Goal: Complete application form

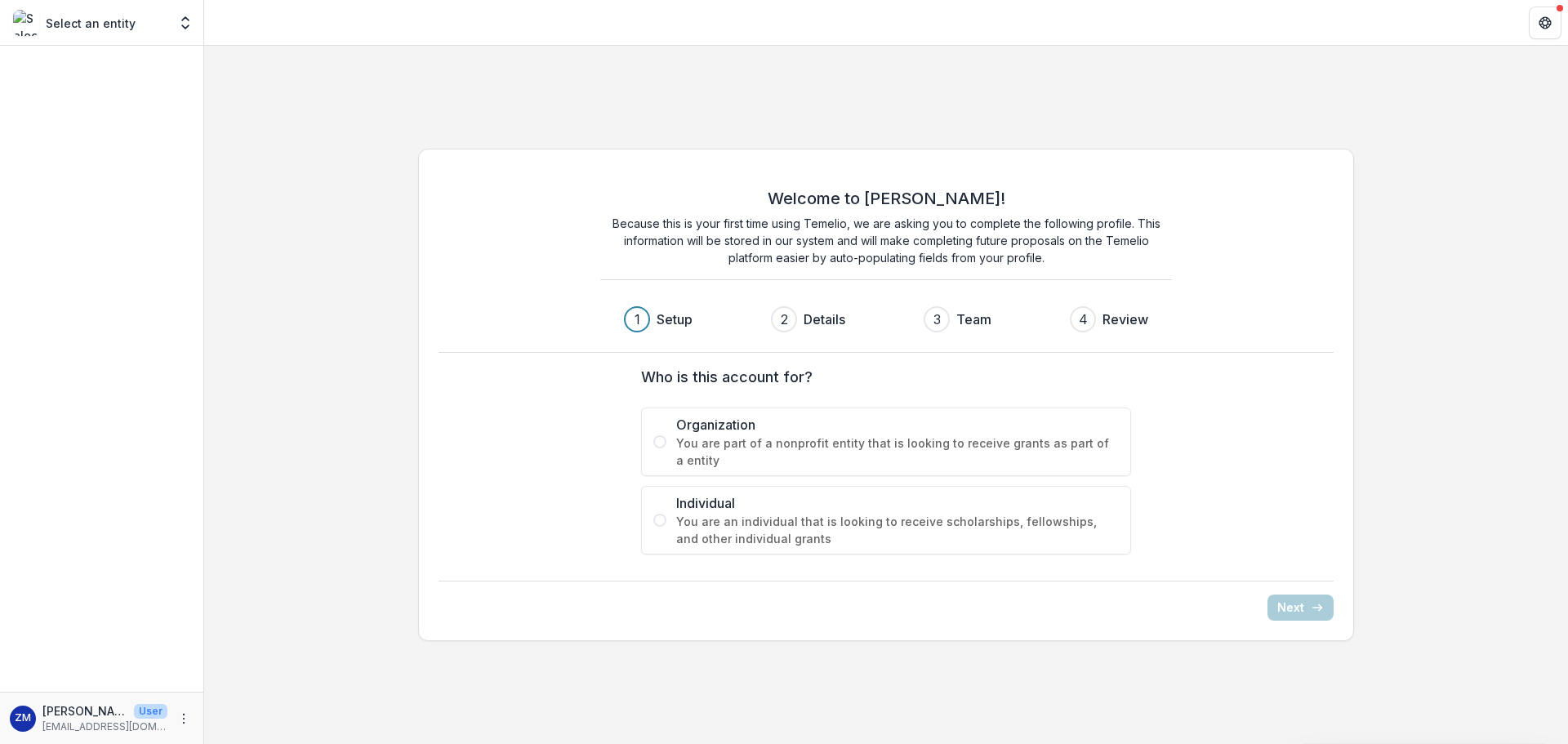
click at [716, 427] on span "Organization" at bounding box center [897, 424] width 442 height 19
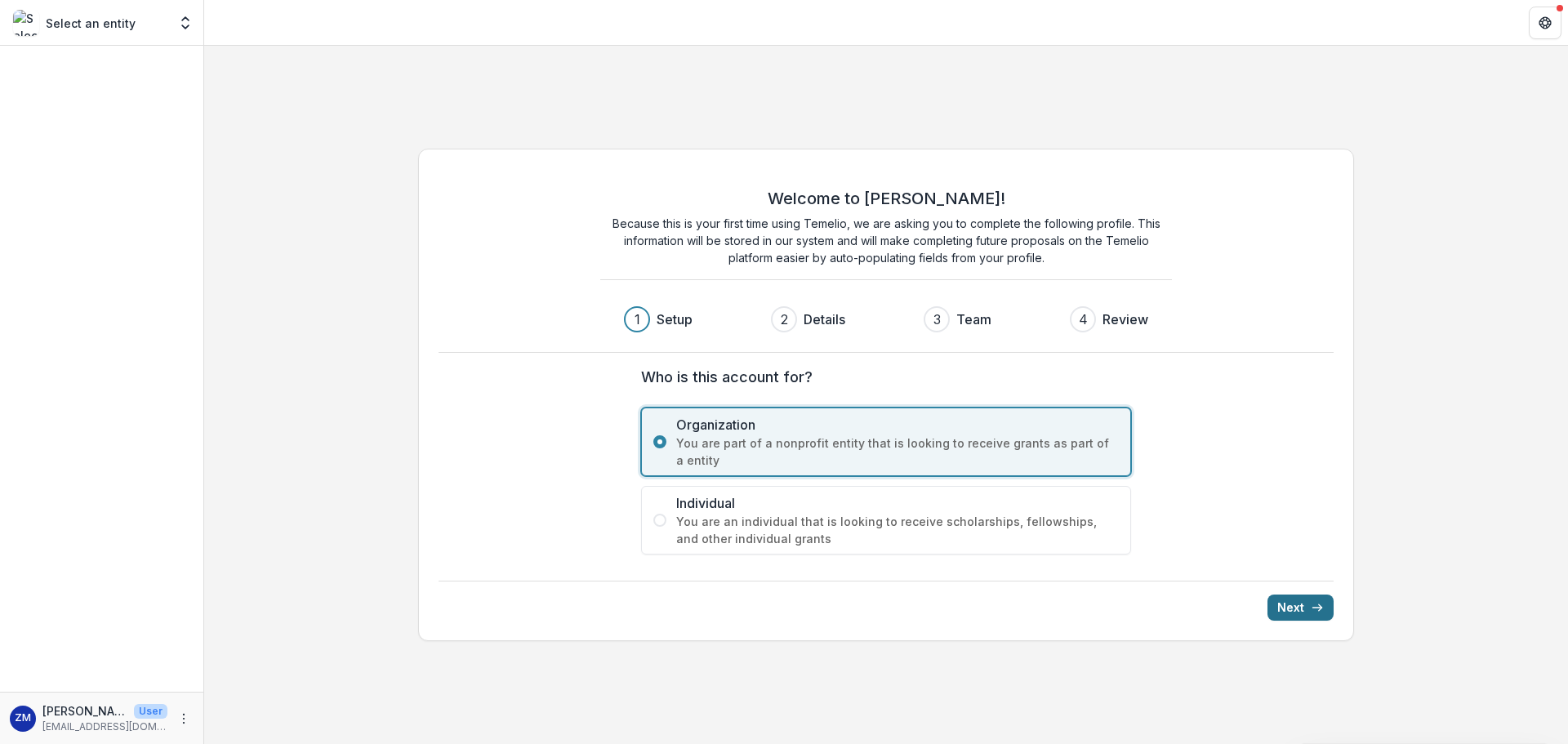
click at [1306, 601] on button "Next" at bounding box center [1299, 607] width 66 height 26
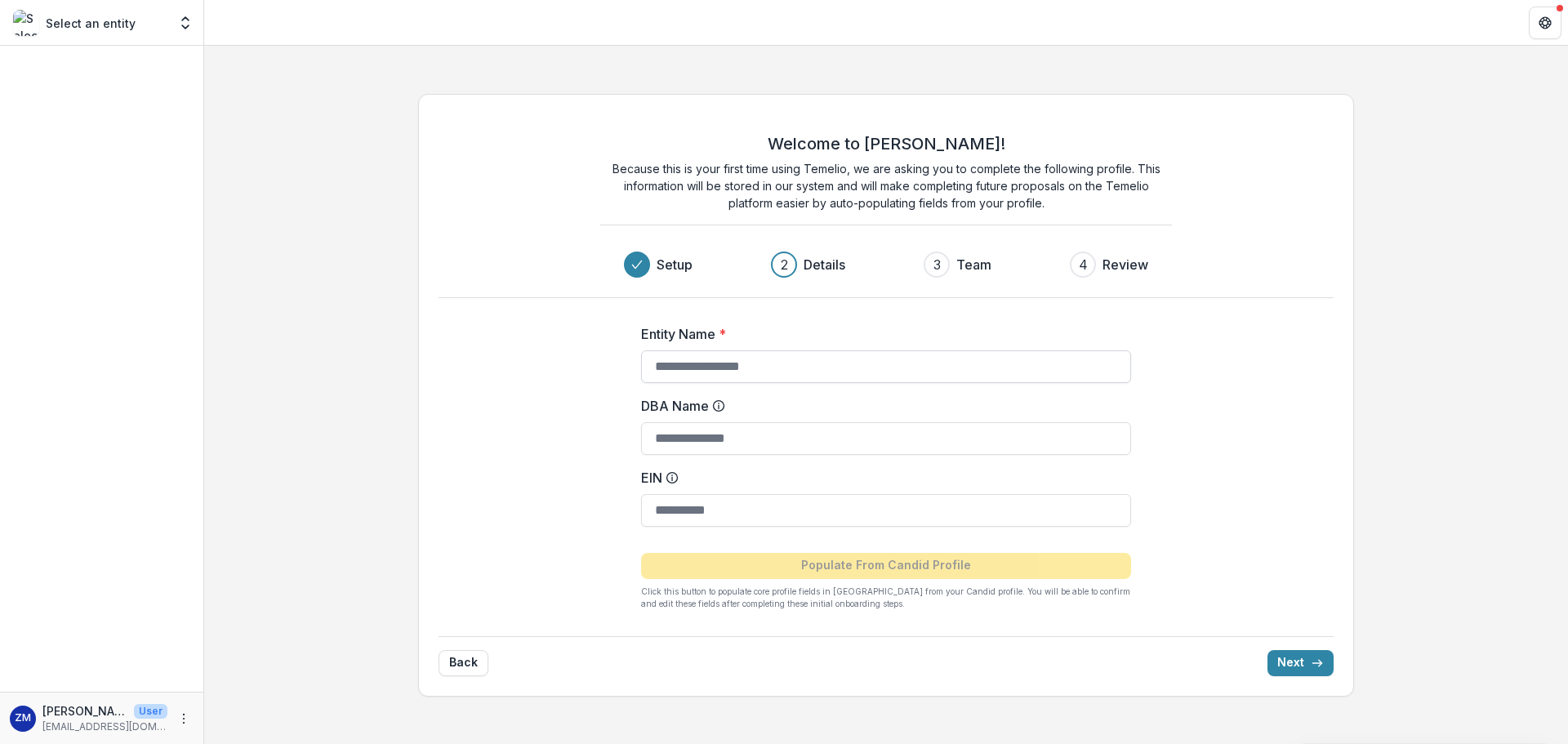
click at [740, 363] on input "Entity Name *" at bounding box center [885, 367] width 490 height 33
type input "**********"
click at [1214, 382] on div "**********" at bounding box center [886, 396] width 936 height 603
click at [1300, 666] on button "Next" at bounding box center [1299, 663] width 66 height 26
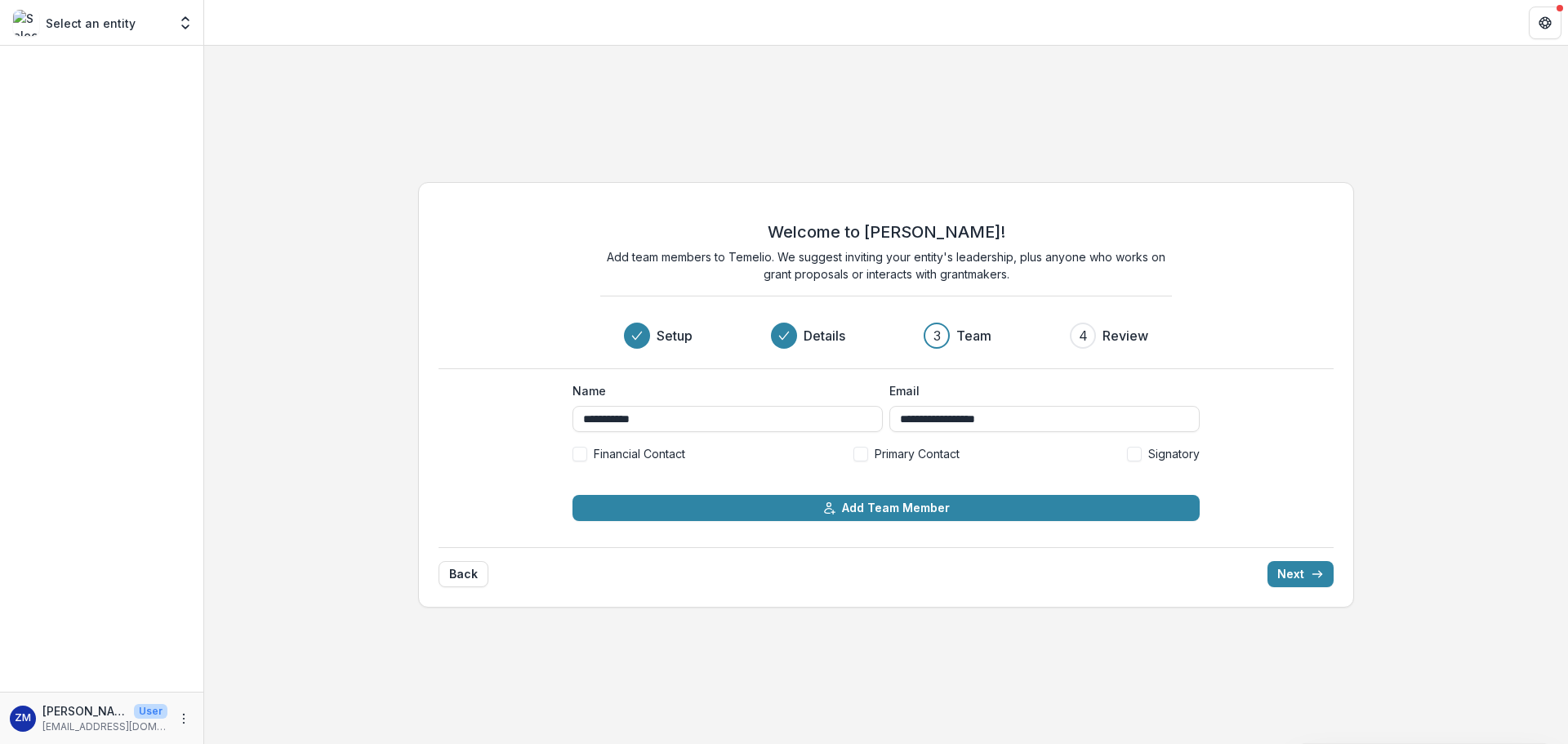
click at [943, 461] on span "Primary Contact" at bounding box center [917, 453] width 85 height 18
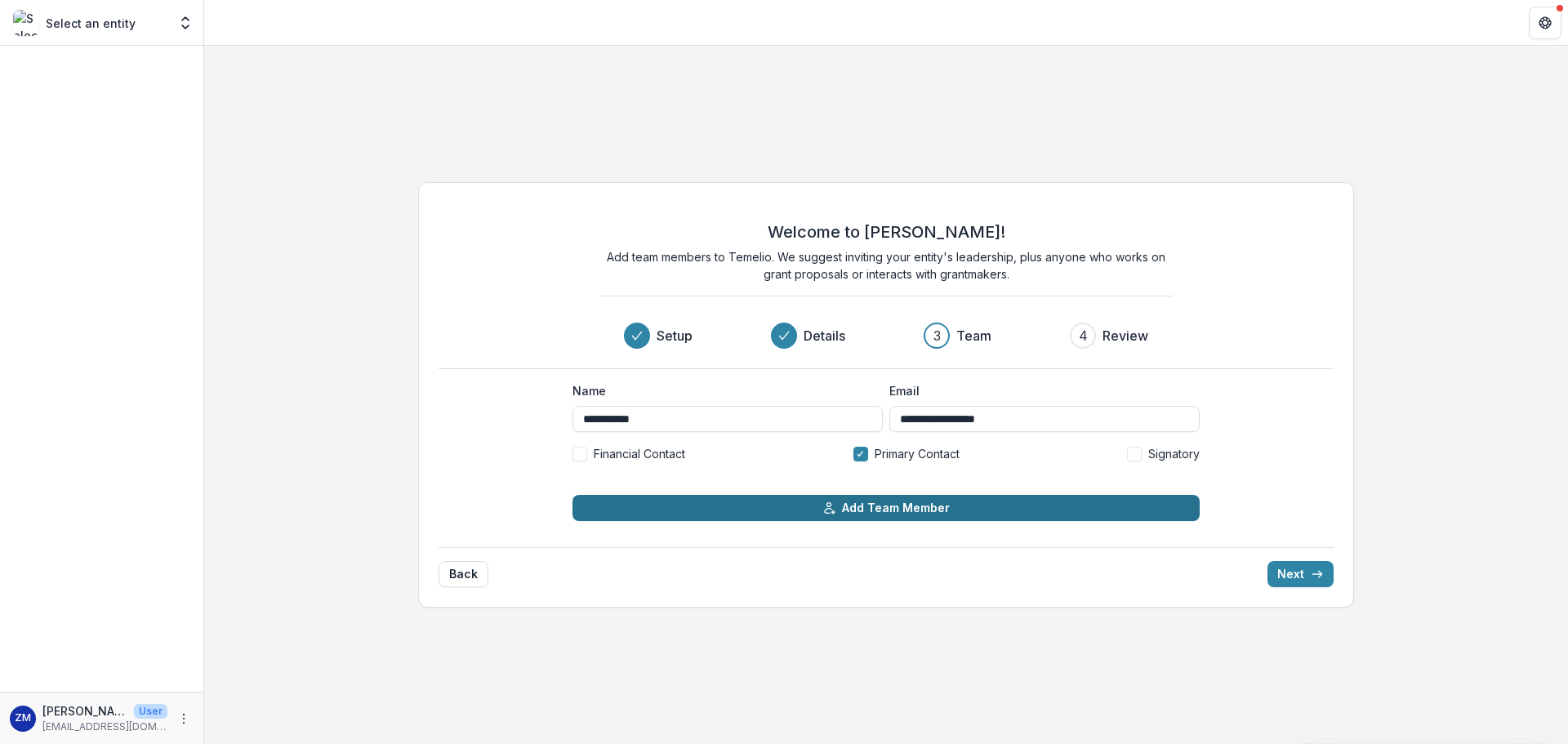
click at [903, 509] on button "Add Team Member" at bounding box center [885, 508] width 627 height 26
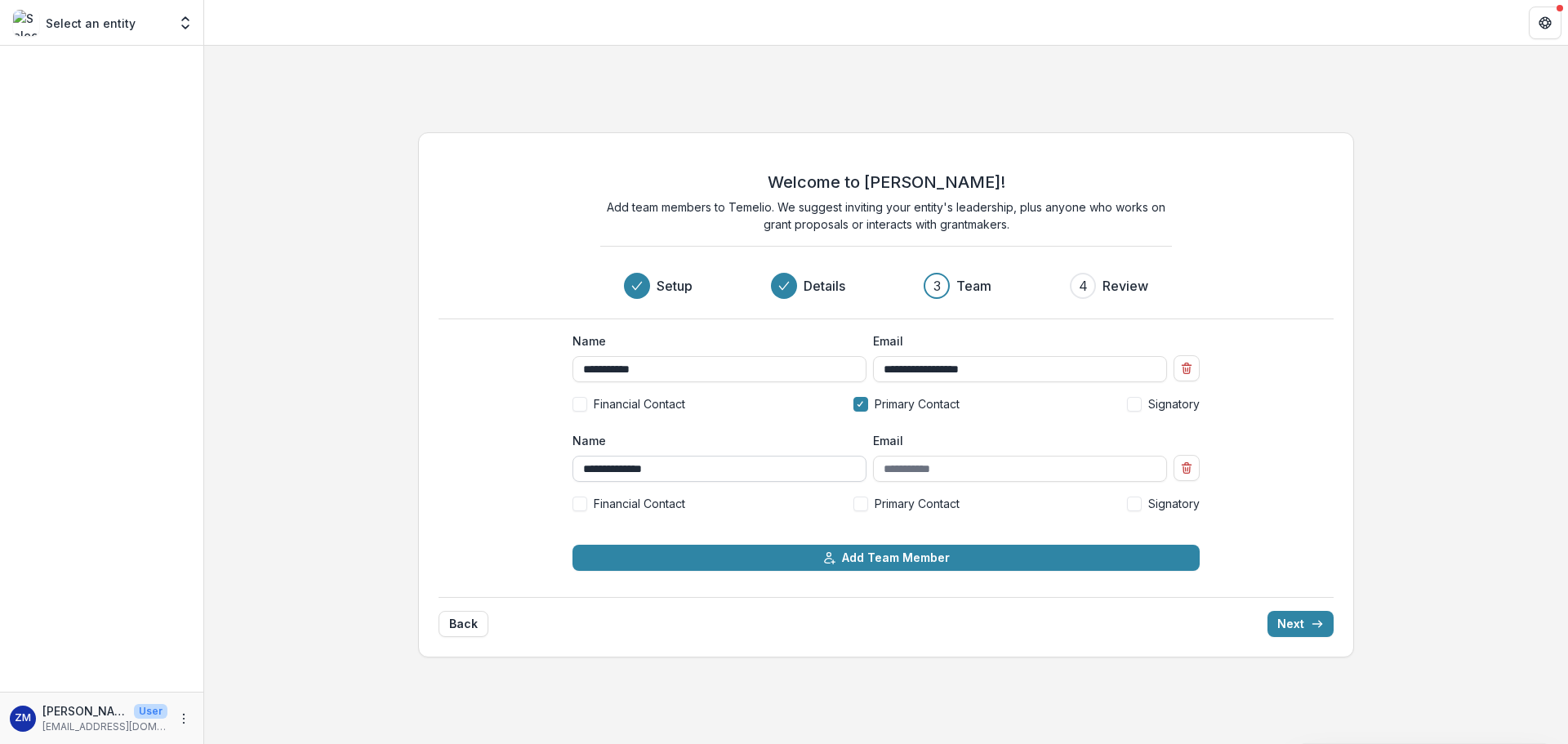
type input "**********"
click at [578, 435] on label "Name" at bounding box center [714, 441] width 284 height 18
click at [578, 456] on input "**********" at bounding box center [719, 468] width 294 height 26
click at [905, 501] on span "Primary Contact" at bounding box center [917, 504] width 85 height 18
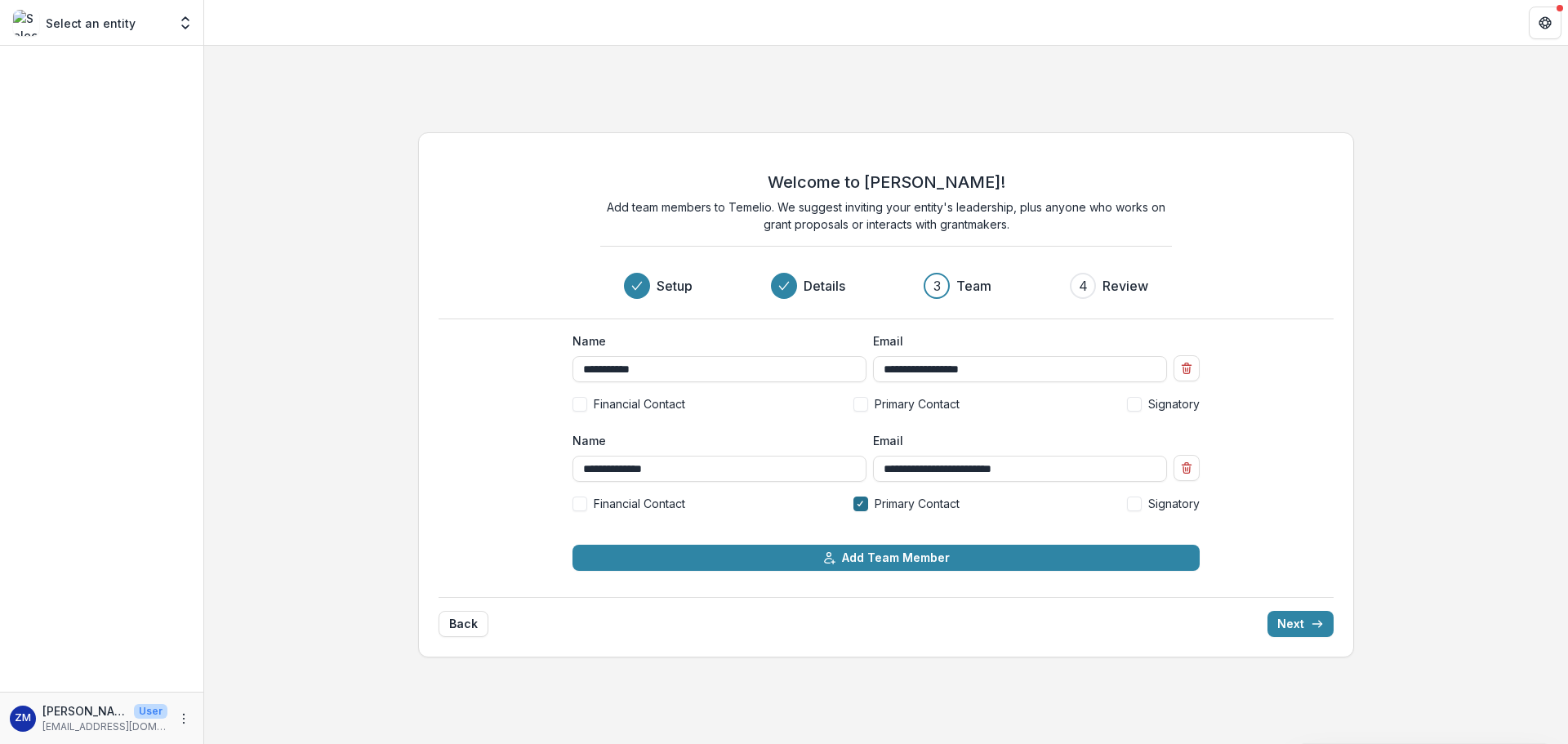
drag, startPoint x: 905, startPoint y: 501, endPoint x: 856, endPoint y: 509, distance: 49.6
click at [856, 509] on div at bounding box center [860, 504] width 8 height 13
click at [625, 400] on span "Financial Contact" at bounding box center [639, 404] width 92 height 18
drag, startPoint x: 875, startPoint y: 506, endPoint x: 885, endPoint y: 510, distance: 10.8
click at [876, 506] on span "Primary Contact" at bounding box center [917, 504] width 85 height 18
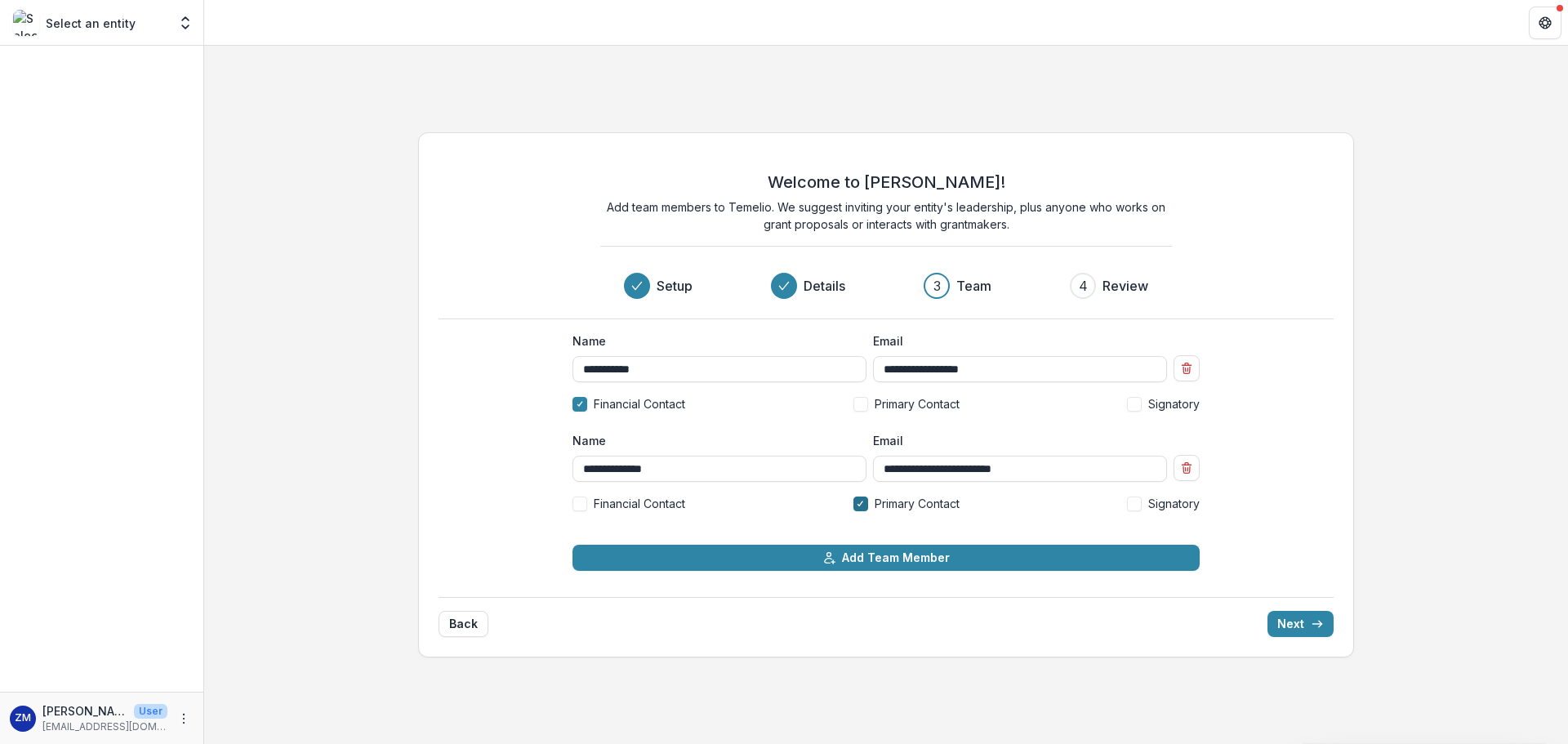
drag, startPoint x: 939, startPoint y: 553, endPoint x: 1467, endPoint y: 523, distance: 528.9
click at [1552, 486] on div "**********" at bounding box center [886, 395] width 1364 height 551
click at [1327, 625] on button "Next" at bounding box center [1299, 624] width 66 height 26
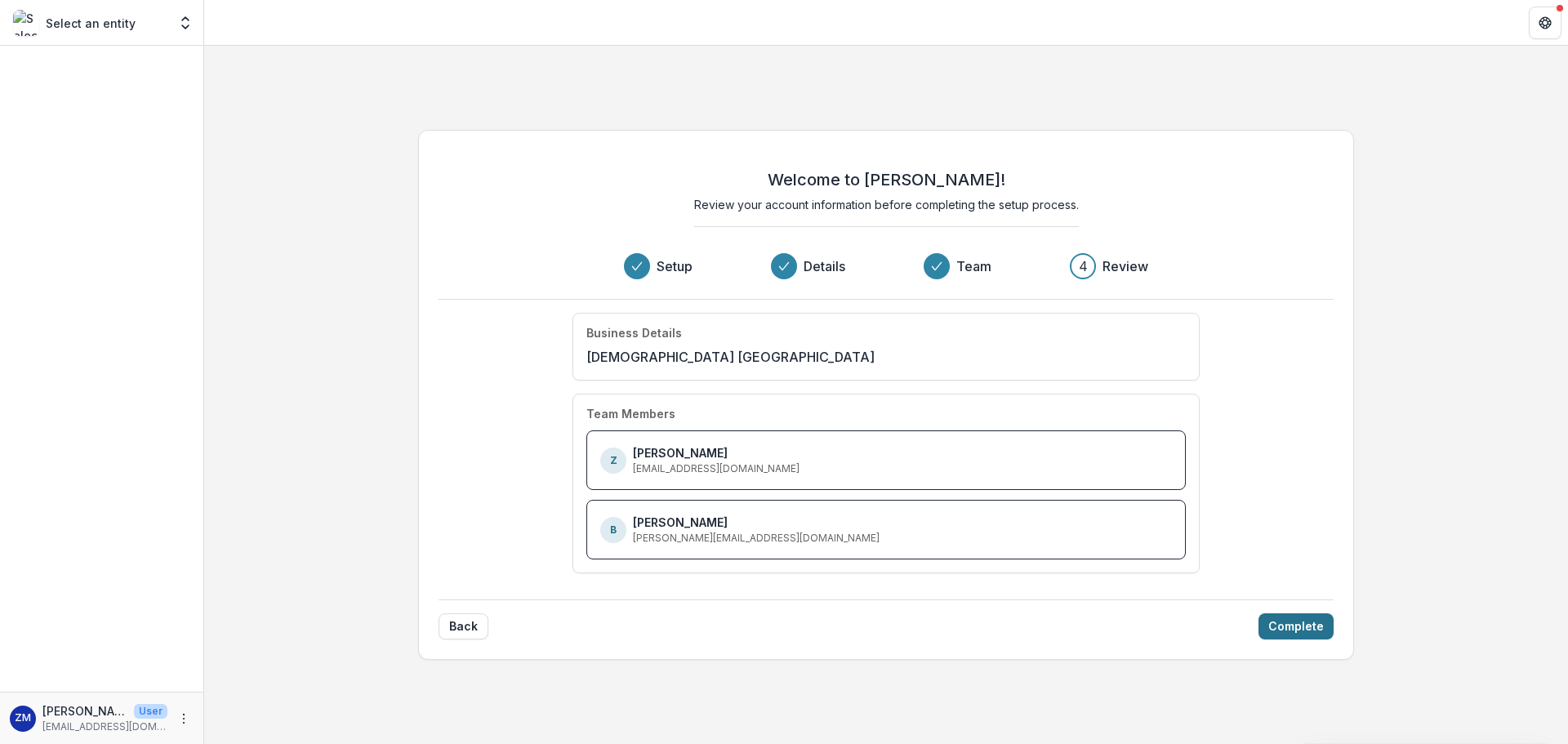
click at [1303, 627] on button "Complete" at bounding box center [1296, 626] width 75 height 26
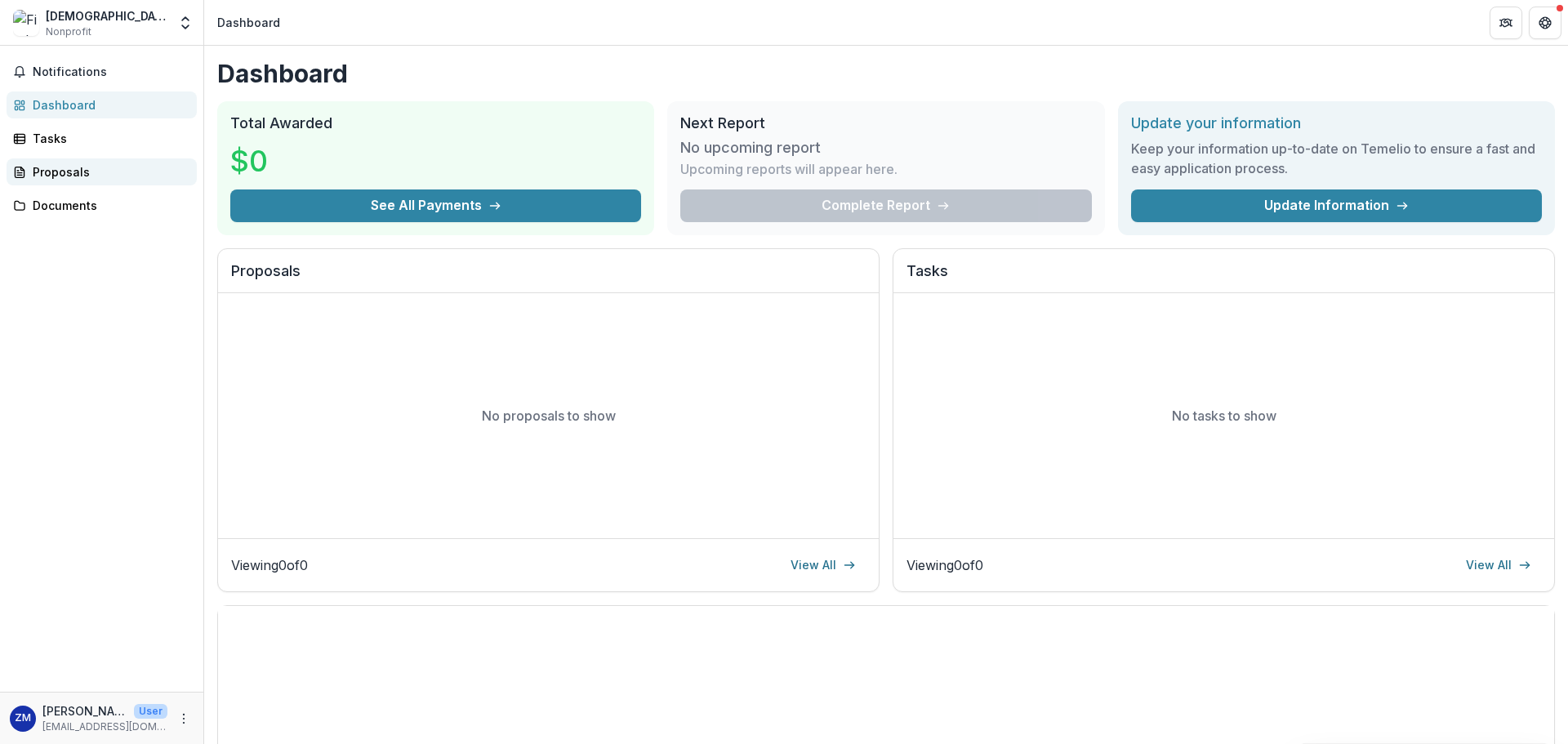
click at [61, 170] on div "Proposals" at bounding box center [108, 172] width 151 height 18
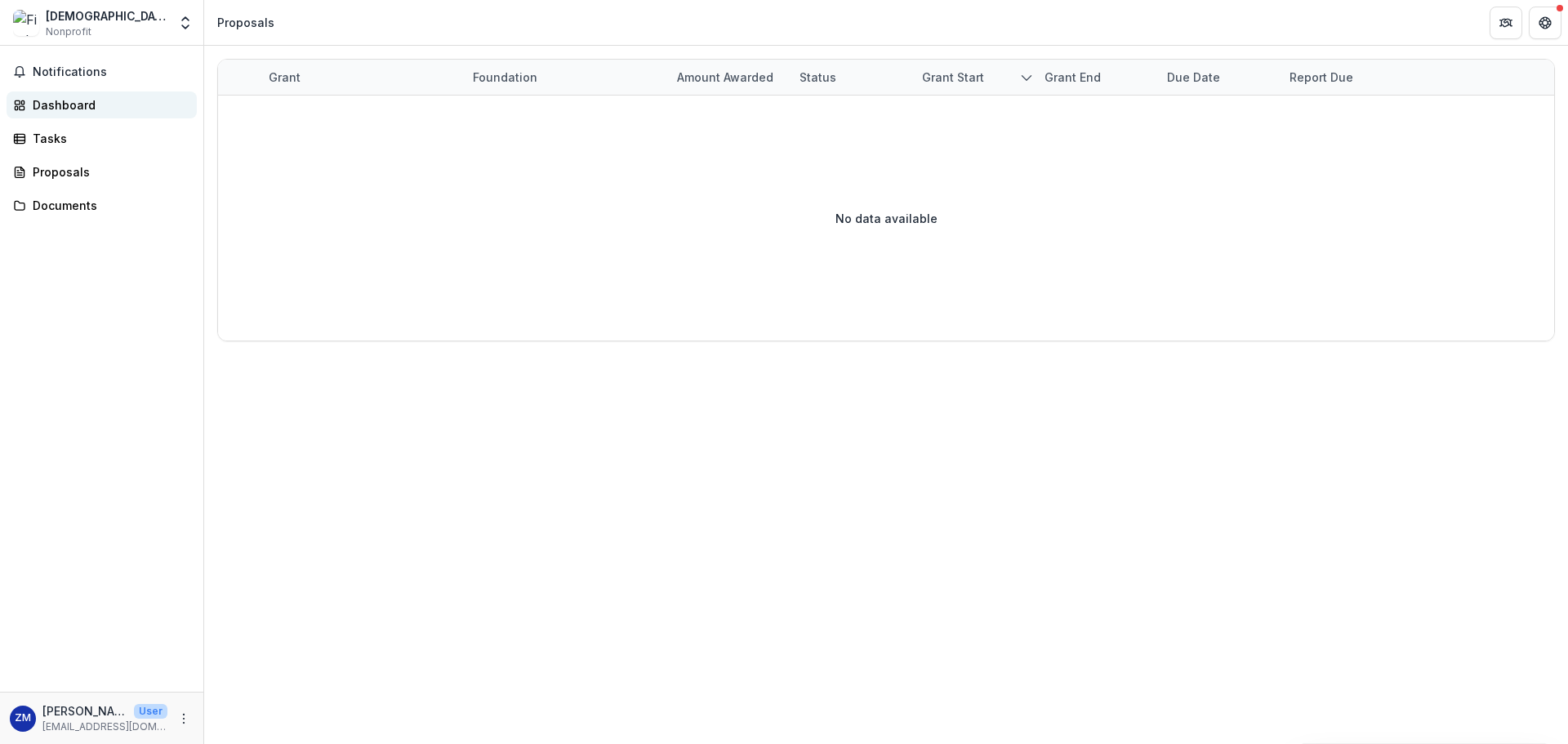
click at [94, 109] on div "Dashboard" at bounding box center [108, 104] width 151 height 18
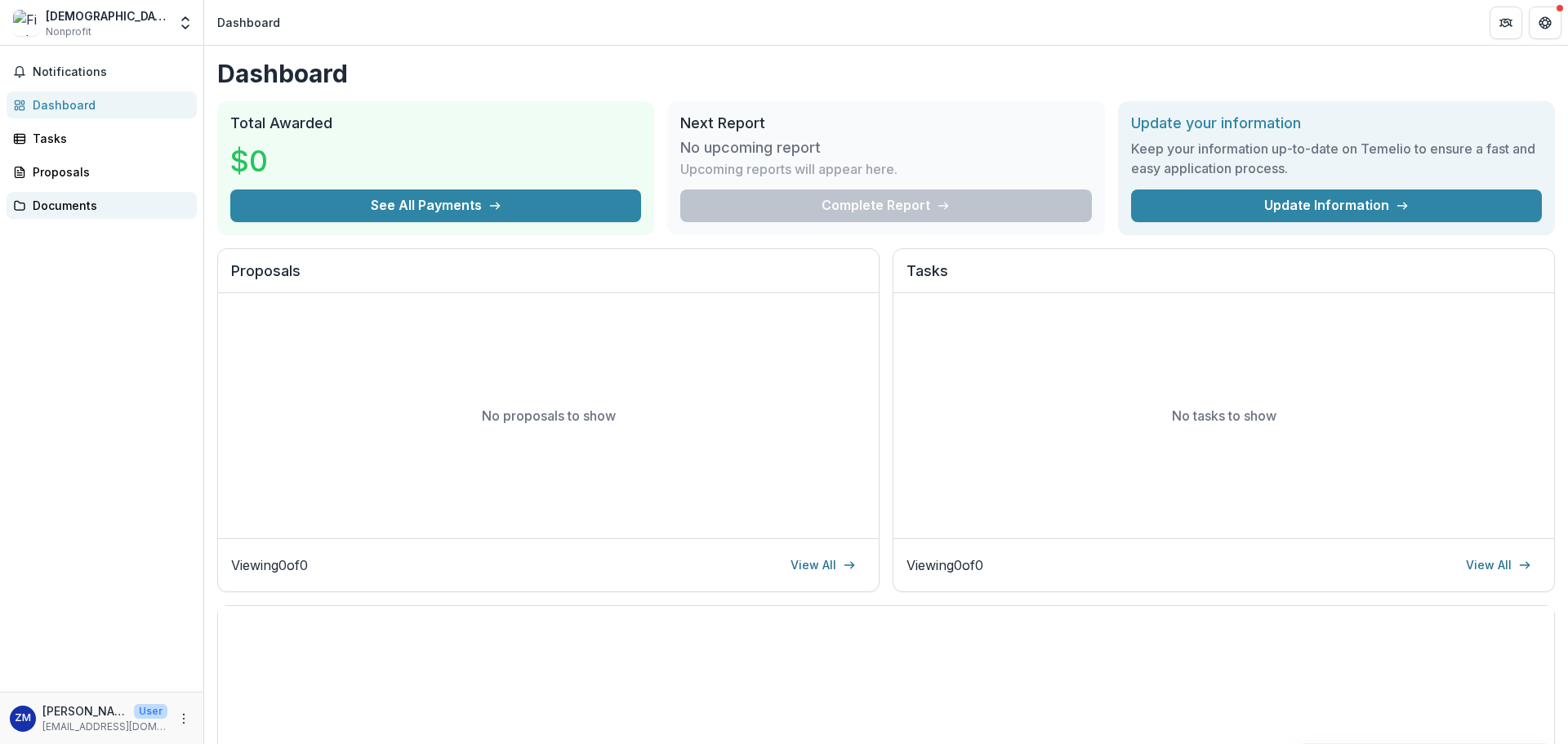
click at [85, 206] on div "Documents" at bounding box center [108, 205] width 151 height 18
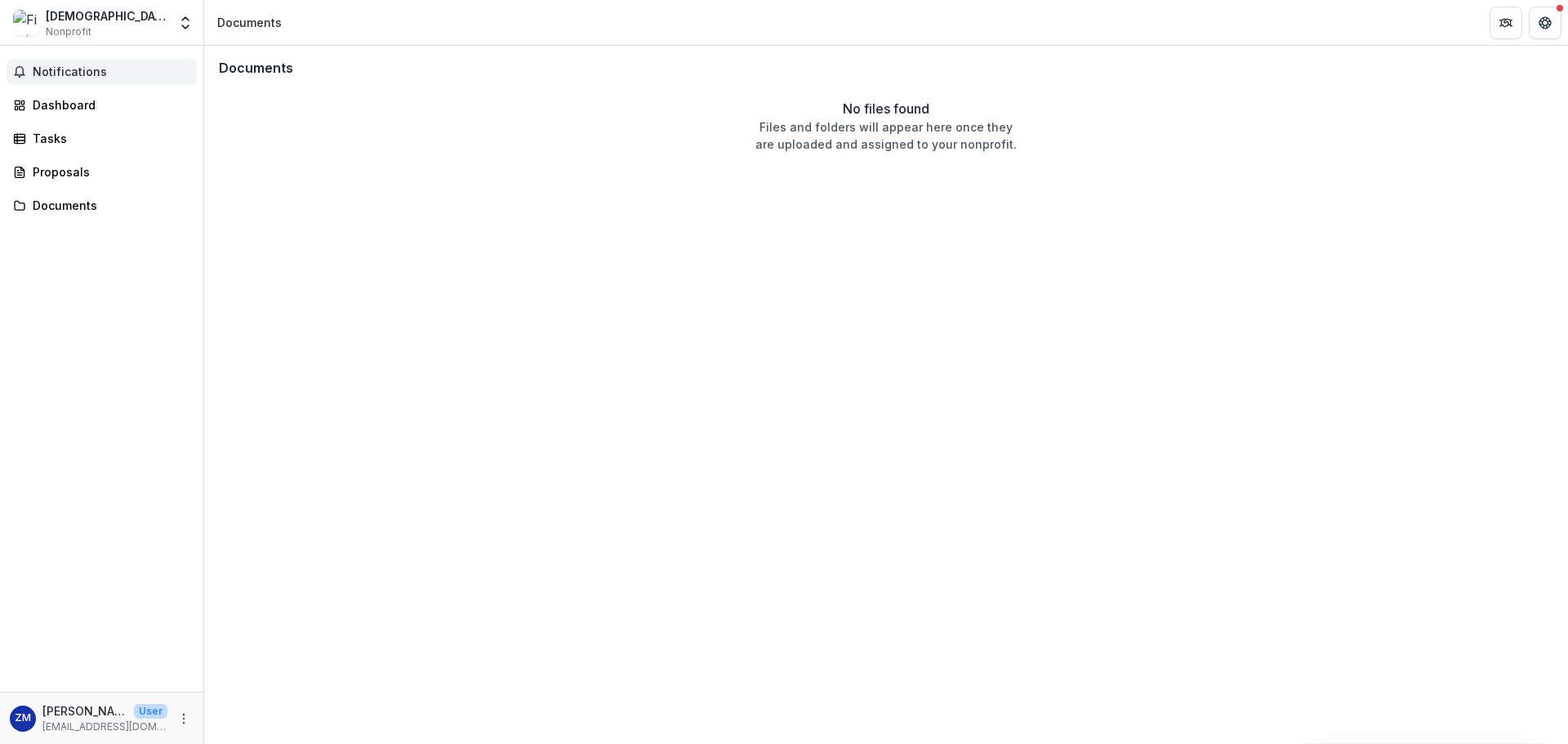
click at [86, 73] on span "Notifications" at bounding box center [111, 72] width 158 height 14
click at [78, 106] on div "Dashboard" at bounding box center [108, 104] width 151 height 18
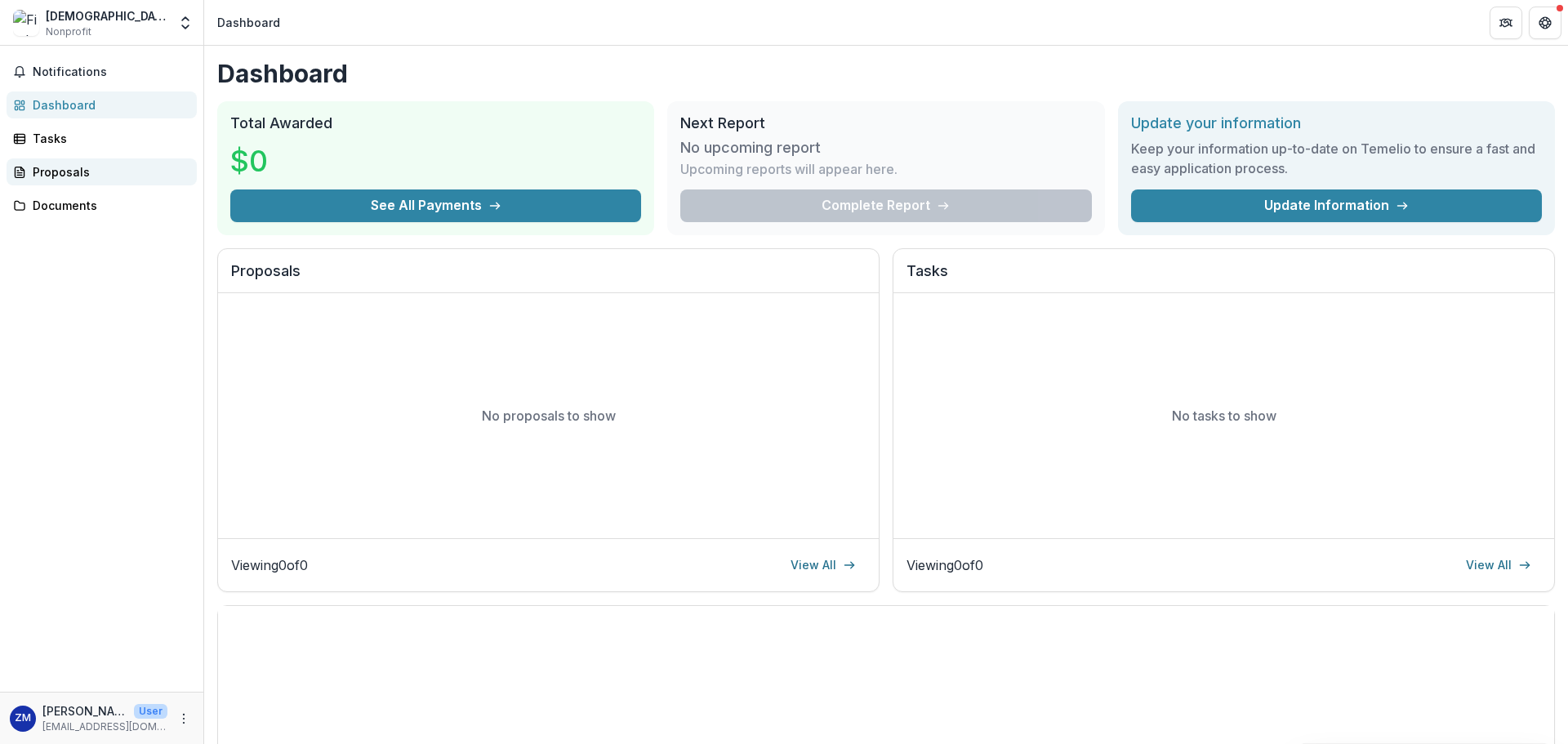
click at [103, 164] on div "Proposals" at bounding box center [108, 172] width 151 height 18
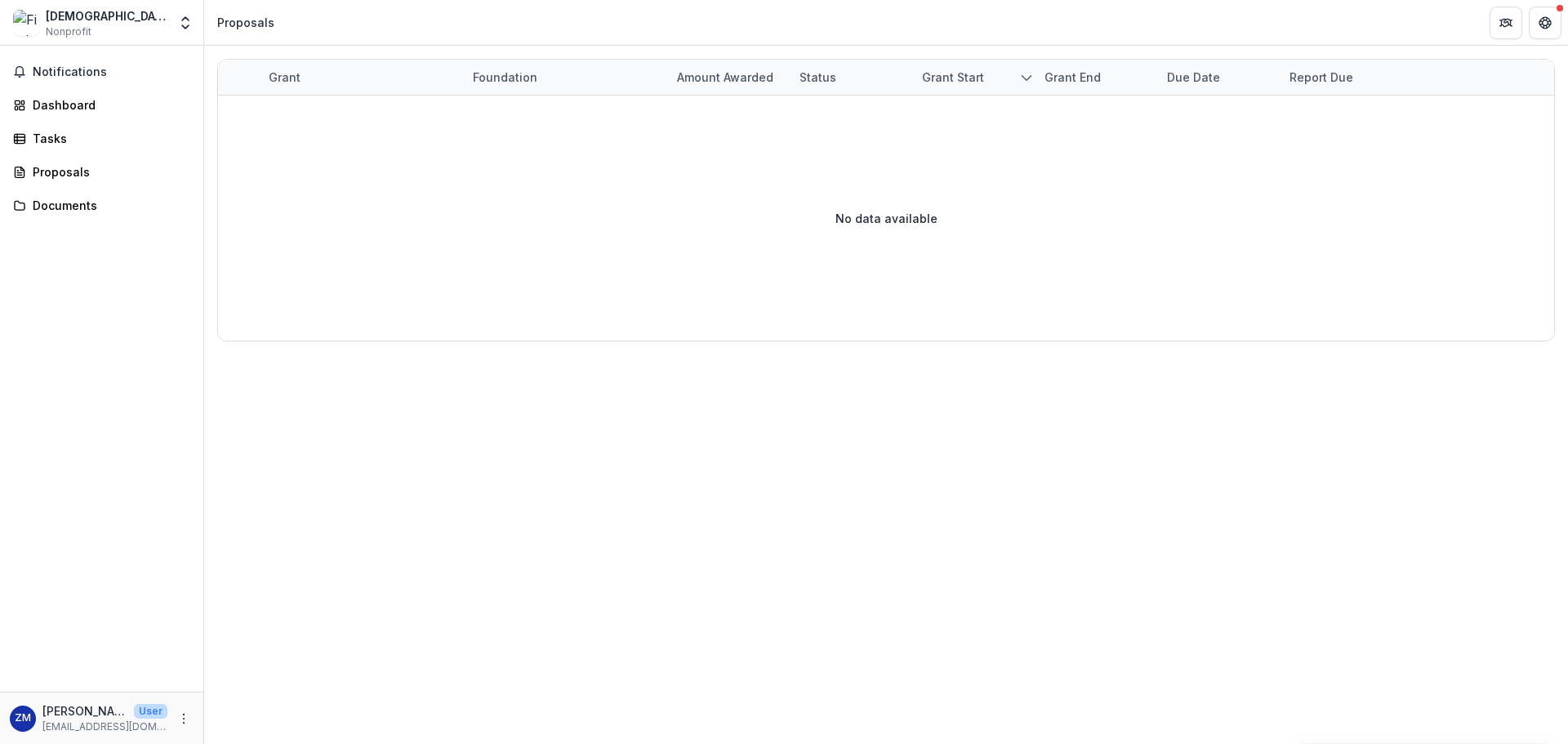
click at [978, 208] on div "No data available" at bounding box center [885, 218] width 1336 height 245
click at [973, 83] on div "Grant start" at bounding box center [953, 77] width 82 height 18
click at [536, 225] on div "No data available" at bounding box center [885, 218] width 1336 height 245
click at [285, 71] on div "Grant" at bounding box center [285, 77] width 52 height 18
click at [597, 188] on div "No data available" at bounding box center [885, 218] width 1336 height 245
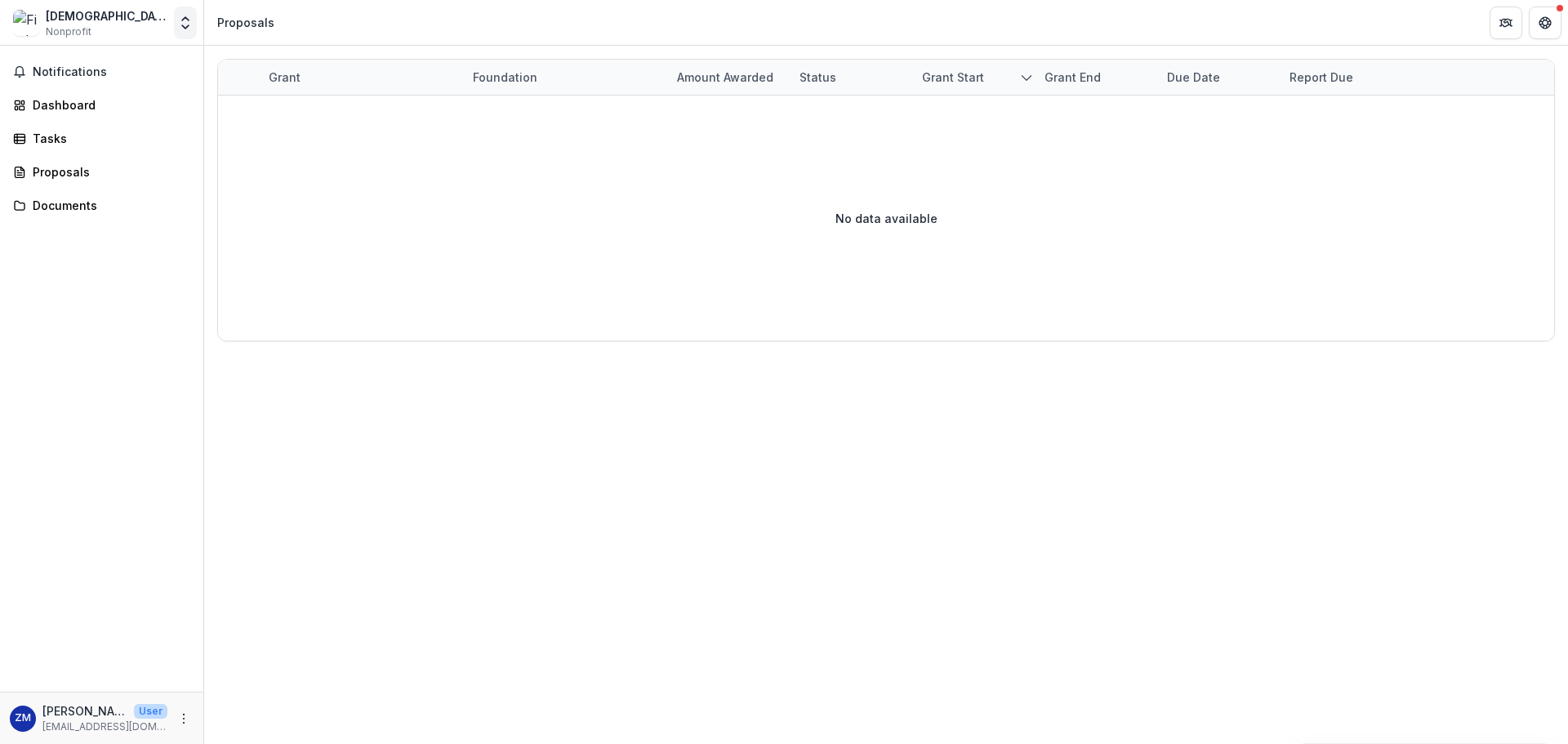
click at [188, 36] on button "Open entity switcher" at bounding box center [184, 23] width 23 height 33
click at [510, 382] on div "Grant Foundation Amount awarded Status Grant start Grant end Due Date Report Du…" at bounding box center [886, 395] width 1364 height 699
click at [184, 730] on div "ZM [PERSON_NAME] User [EMAIL_ADDRESS][DOMAIN_NAME]" at bounding box center [102, 718] width 184 height 32
click at [182, 721] on icon "More" at bounding box center [184, 719] width 13 height 13
click at [266, 504] on div "Grant Foundation Amount awarded Status Grant start Grant end Due Date Report Du…" at bounding box center [886, 395] width 1364 height 699
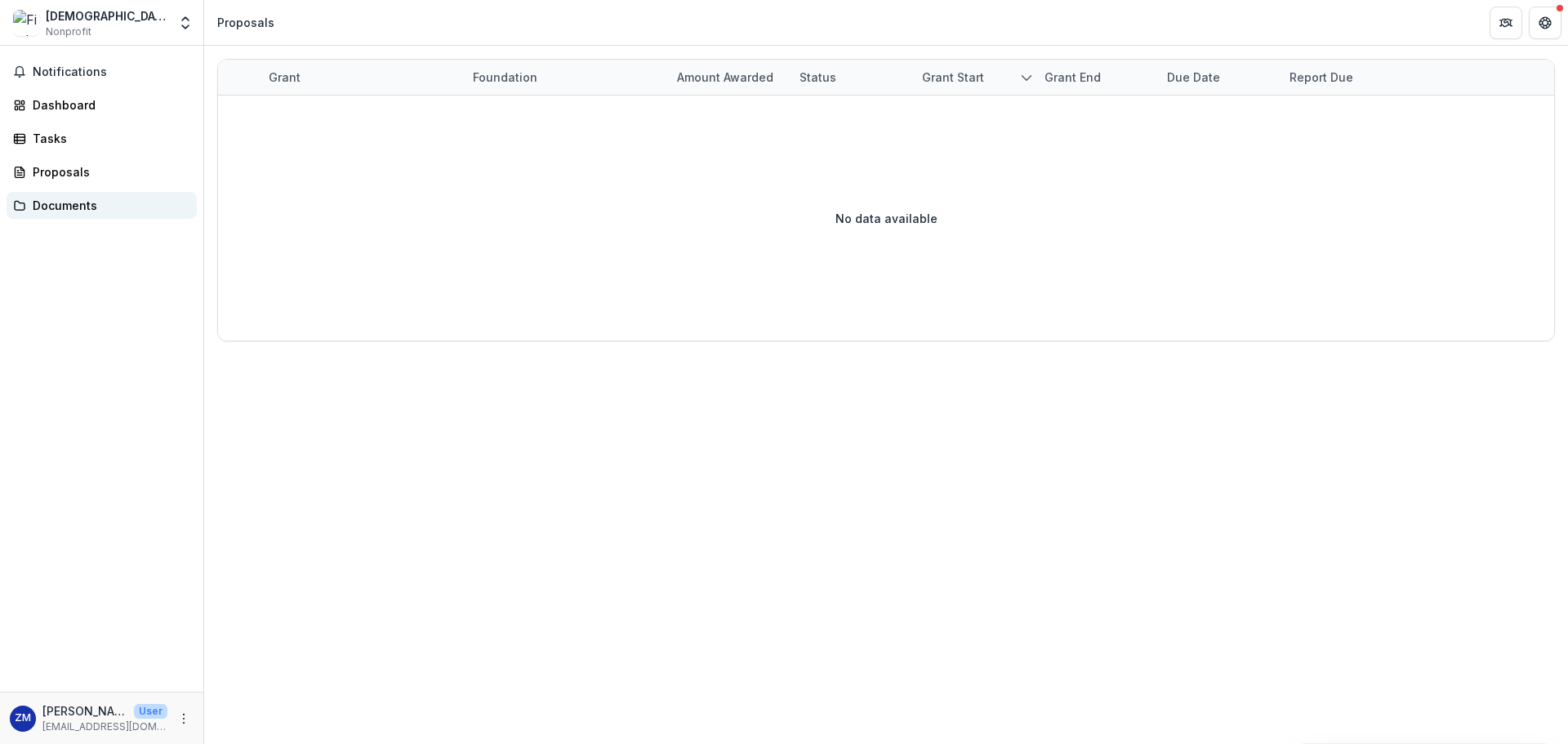
click at [67, 213] on div "Documents" at bounding box center [108, 205] width 151 height 18
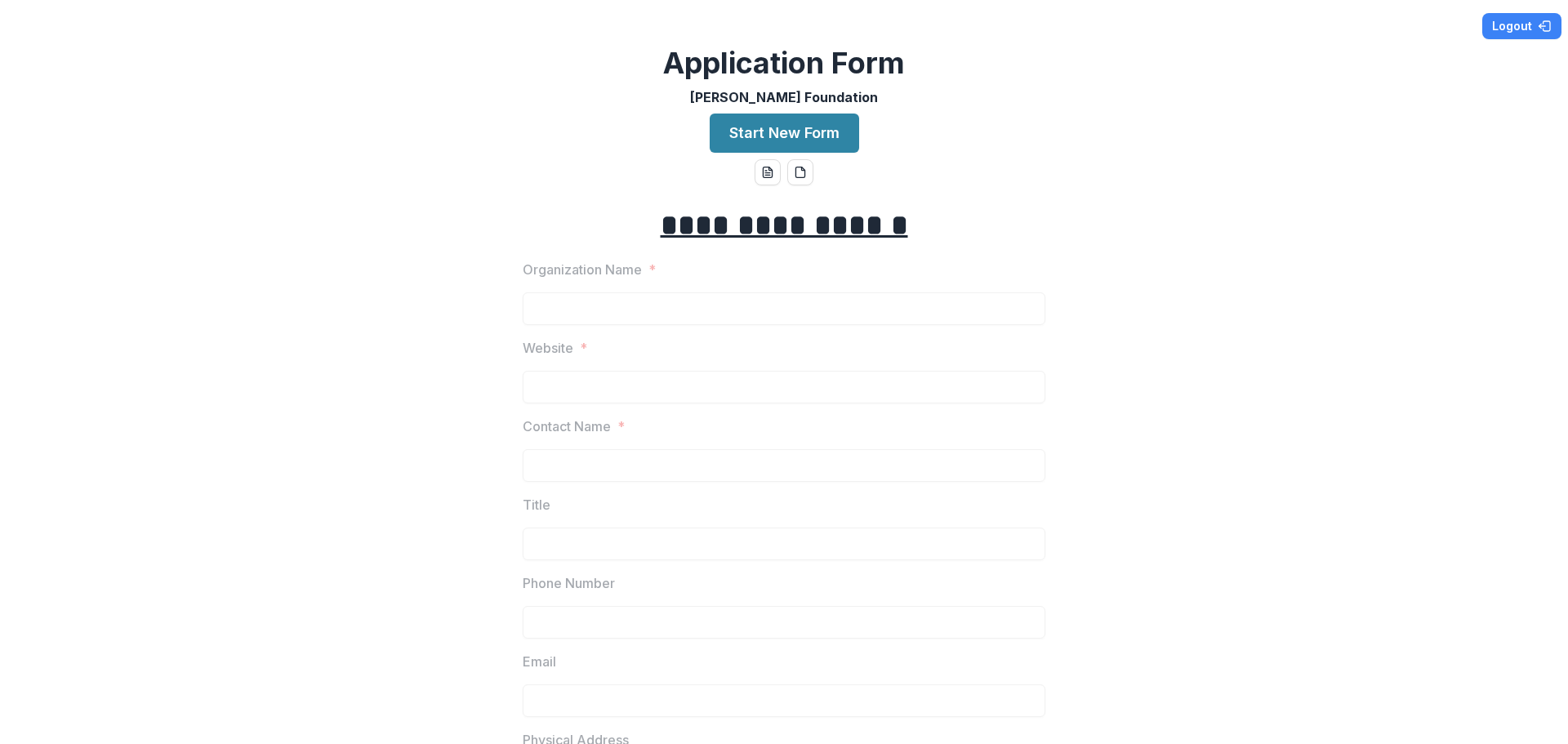
click at [713, 235] on u "**********" at bounding box center [784, 225] width 247 height 29
click at [817, 116] on button "Start New Form" at bounding box center [784, 133] width 149 height 39
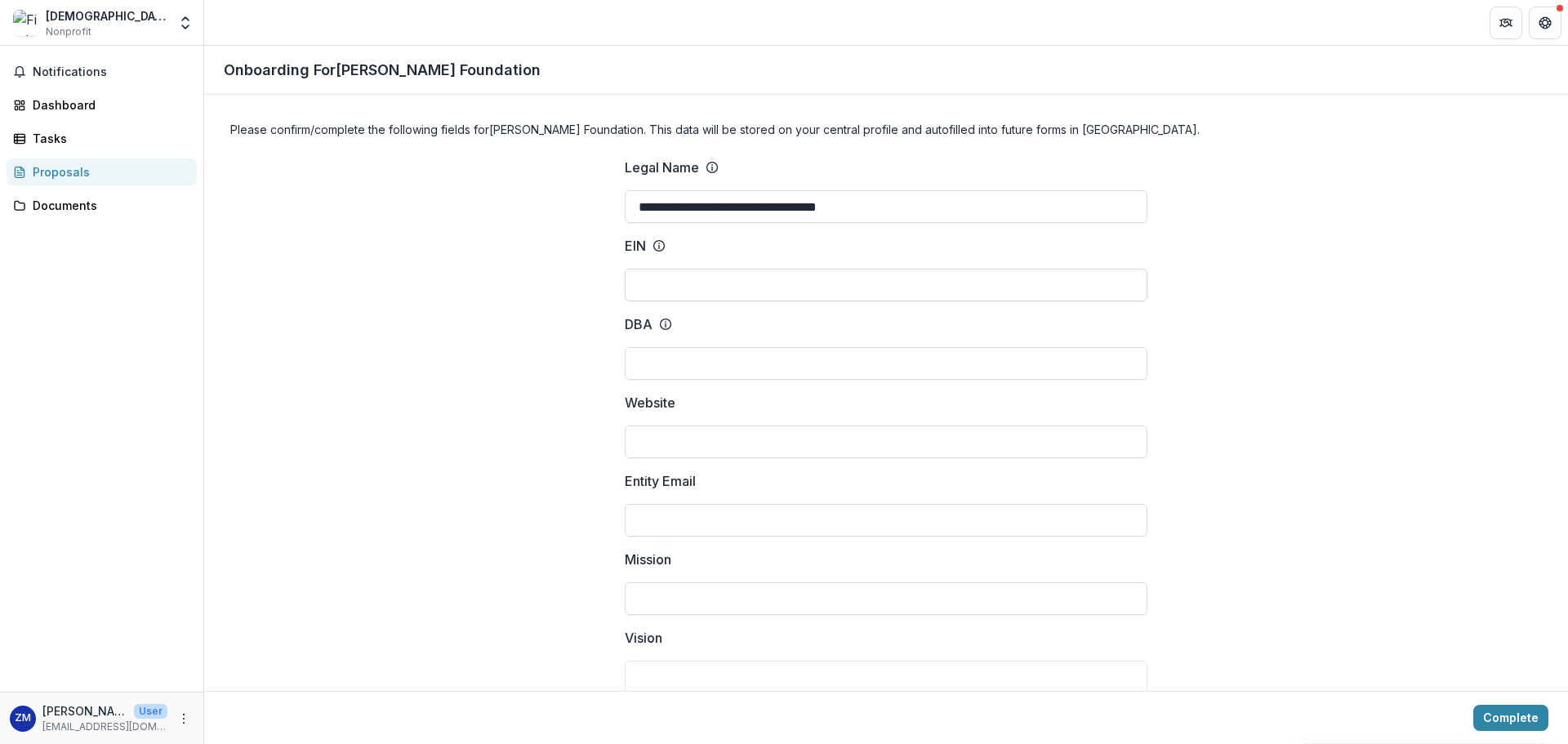
click at [882, 275] on input "EIN" at bounding box center [885, 285] width 522 height 33
click at [854, 348] on input "DBA" at bounding box center [885, 363] width 522 height 33
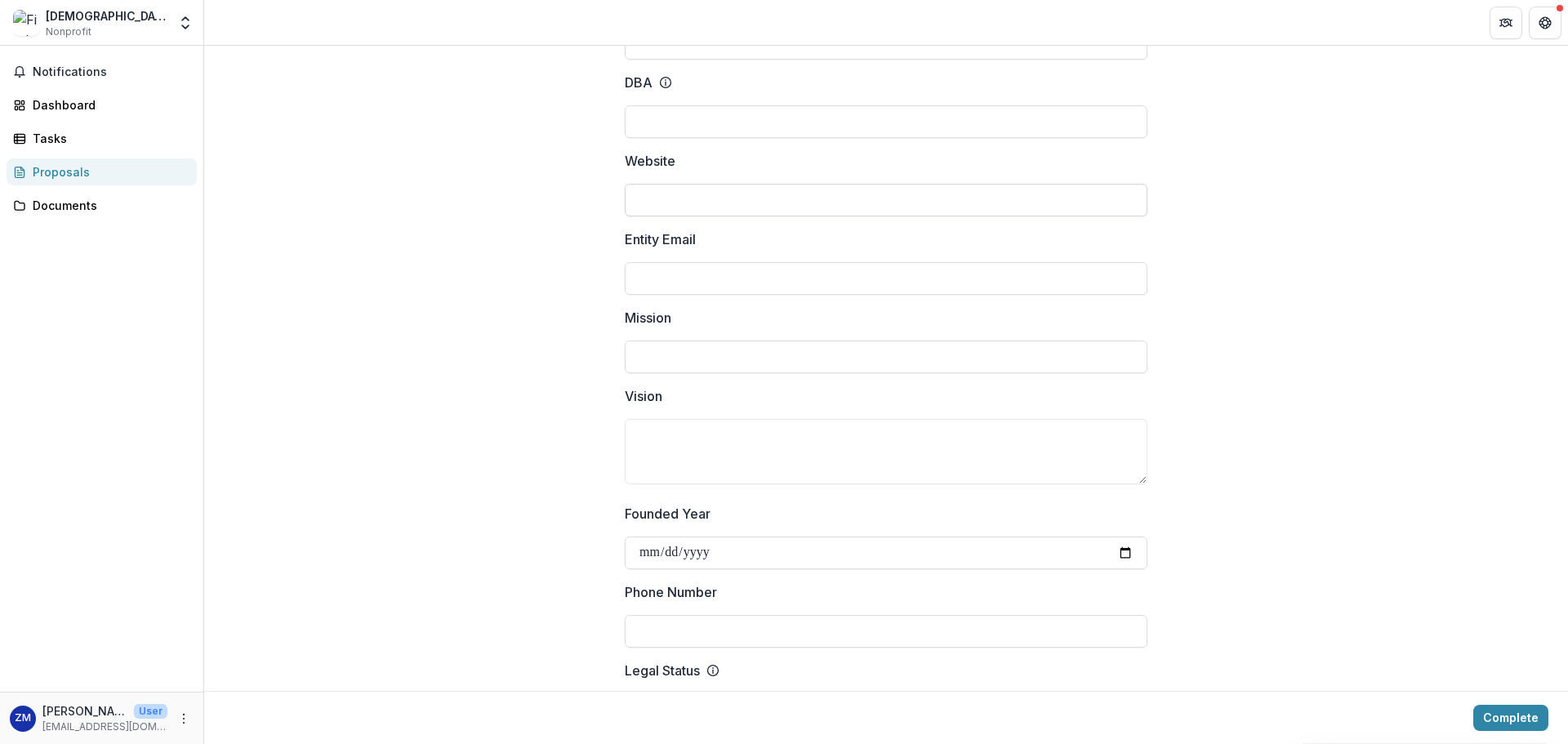
scroll to position [245, 0]
click at [824, 188] on input "Website" at bounding box center [885, 196] width 522 height 33
paste input "**********"
type input "**********"
click at [768, 271] on input "Entity Email" at bounding box center [885, 275] width 522 height 33
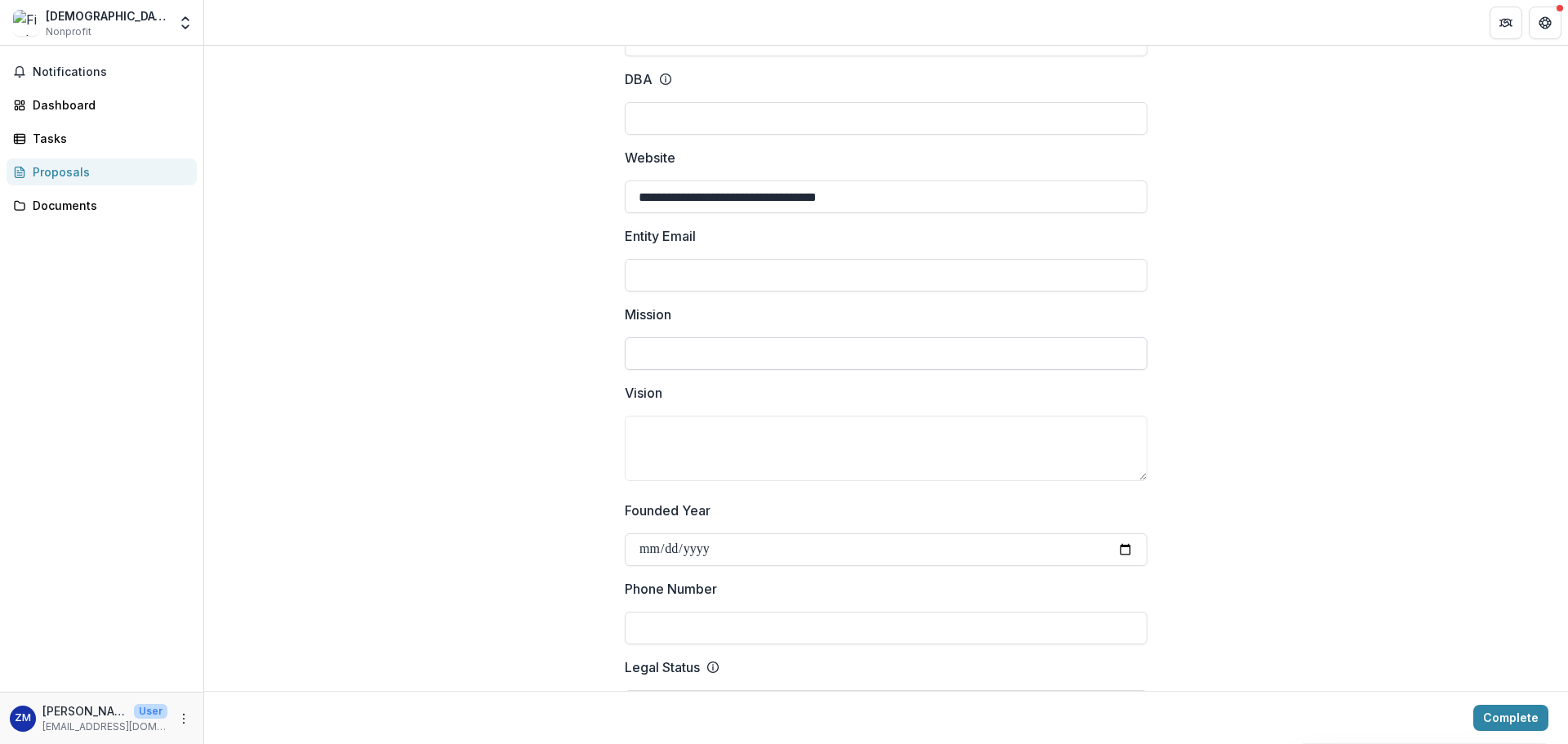
click at [1033, 364] on input "Mission" at bounding box center [885, 353] width 522 height 33
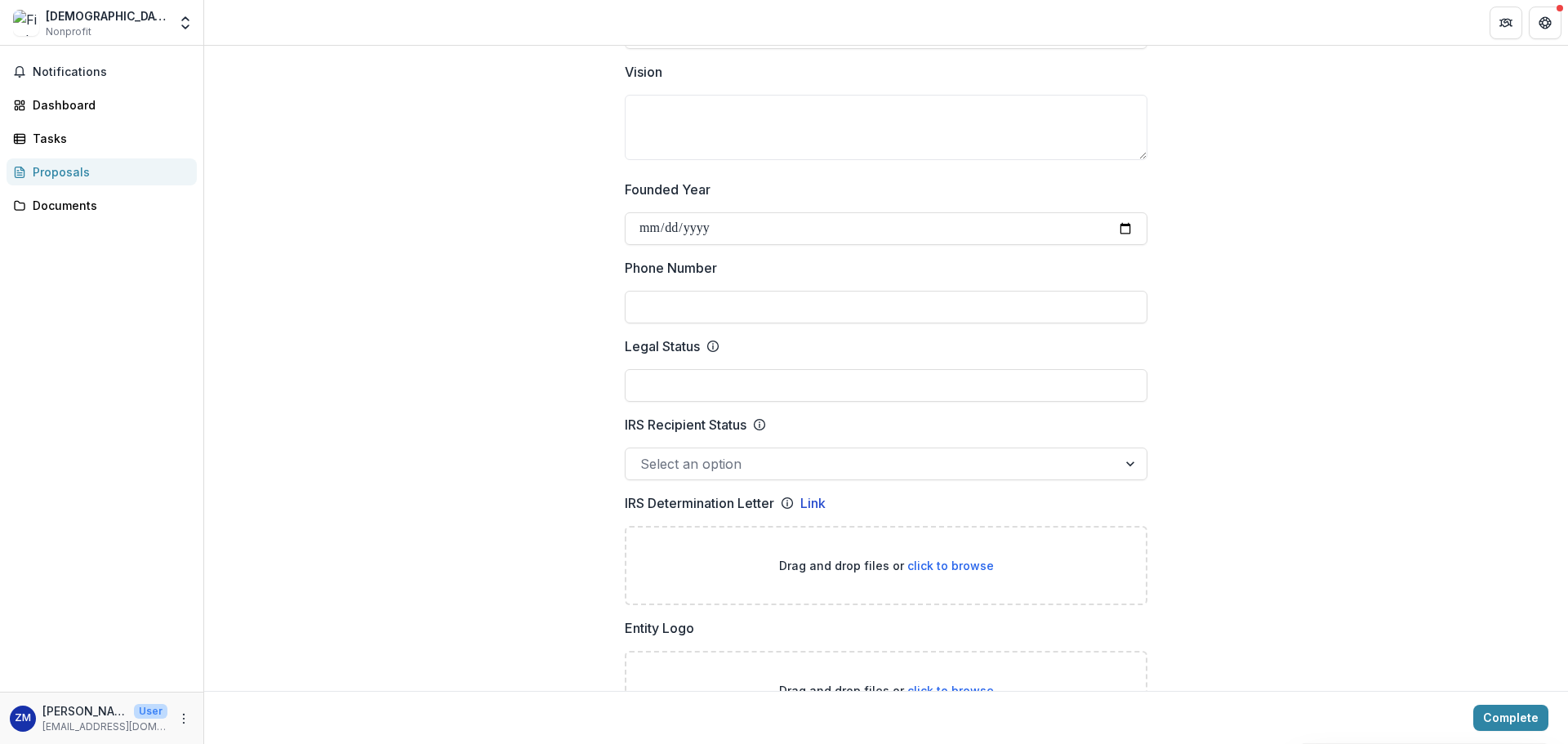
scroll to position [572, 0]
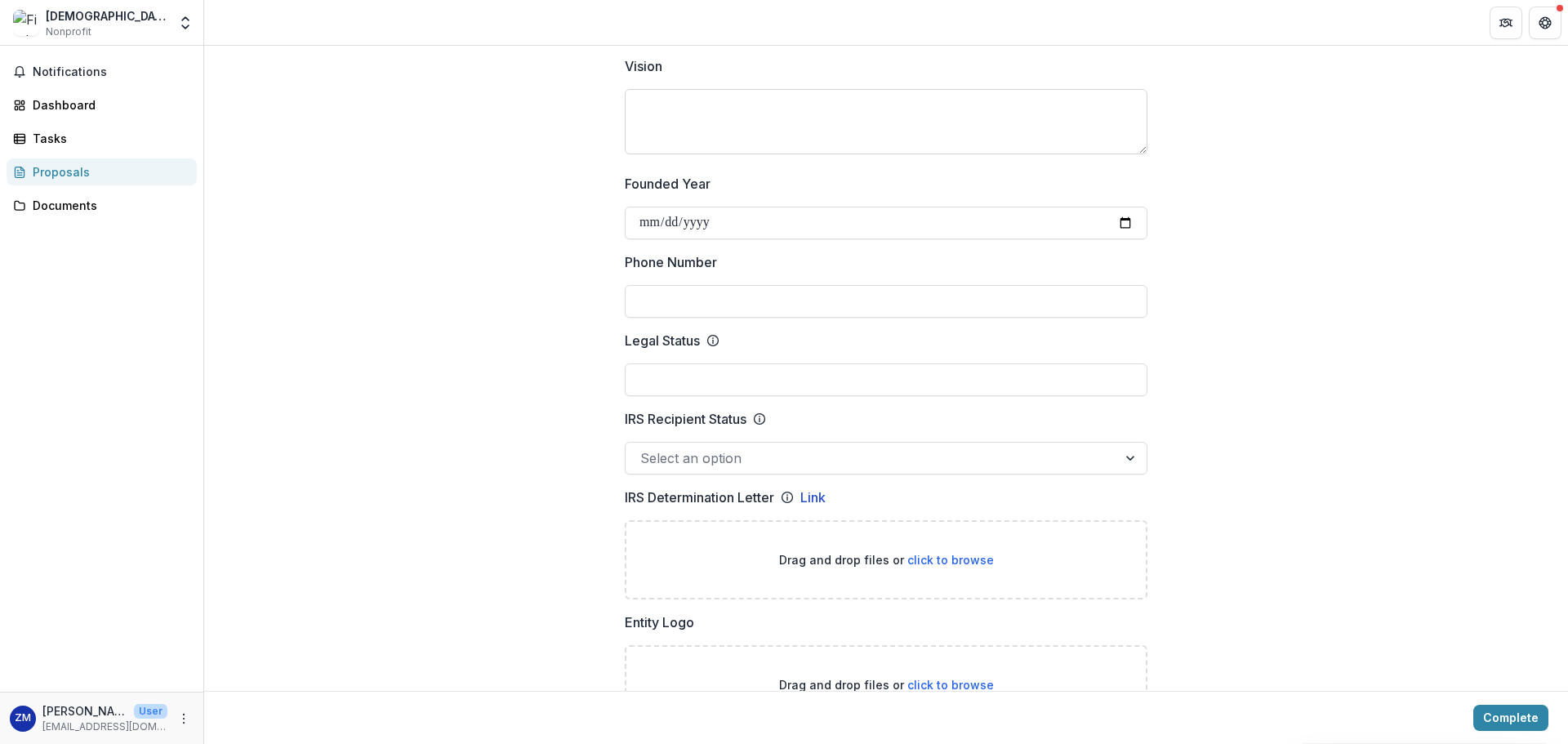
click at [867, 112] on textarea "Vision" at bounding box center [885, 122] width 522 height 65
click at [980, 217] on input "Founded Year" at bounding box center [885, 223] width 522 height 33
click at [955, 296] on input "Phone Number" at bounding box center [885, 301] width 522 height 33
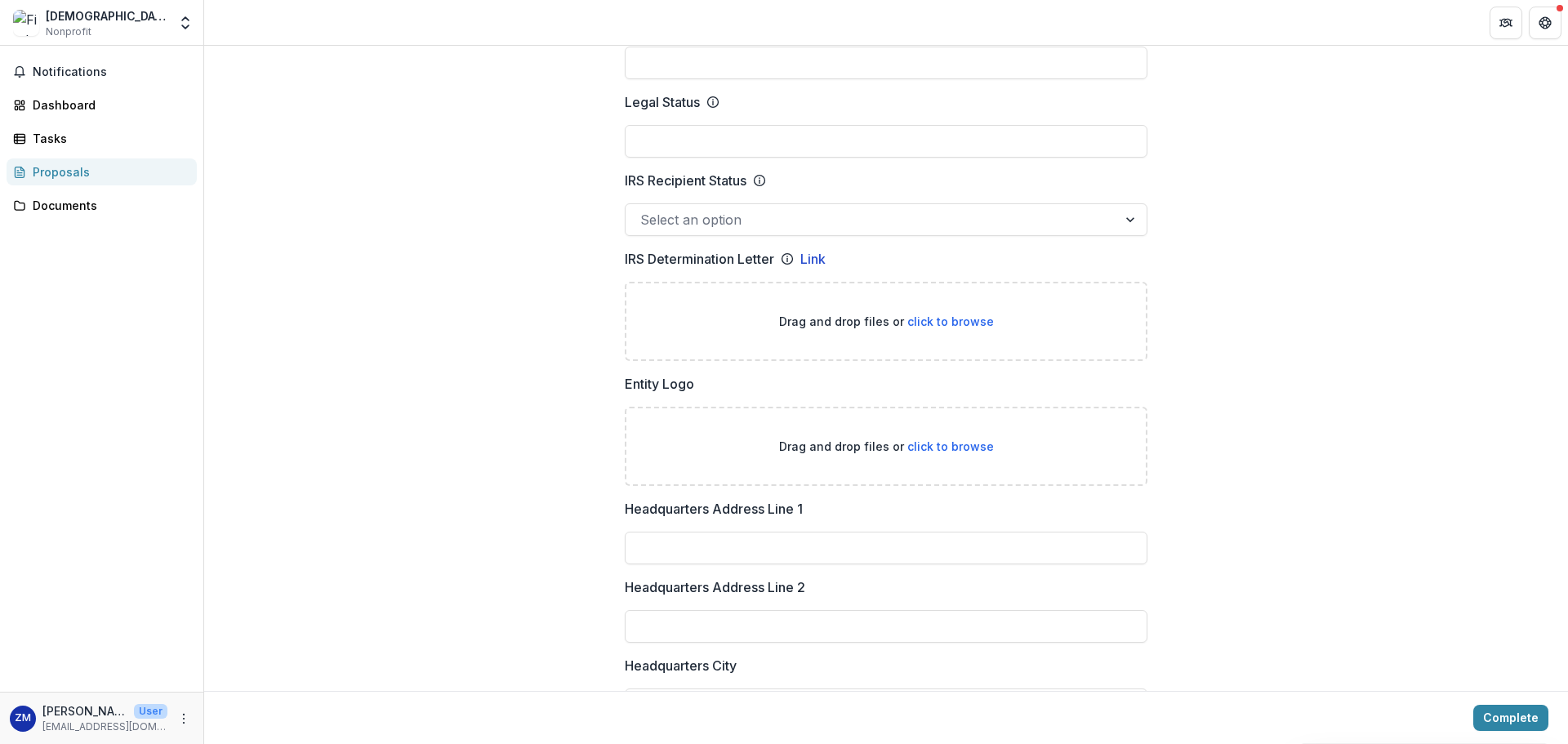
scroll to position [817, 0]
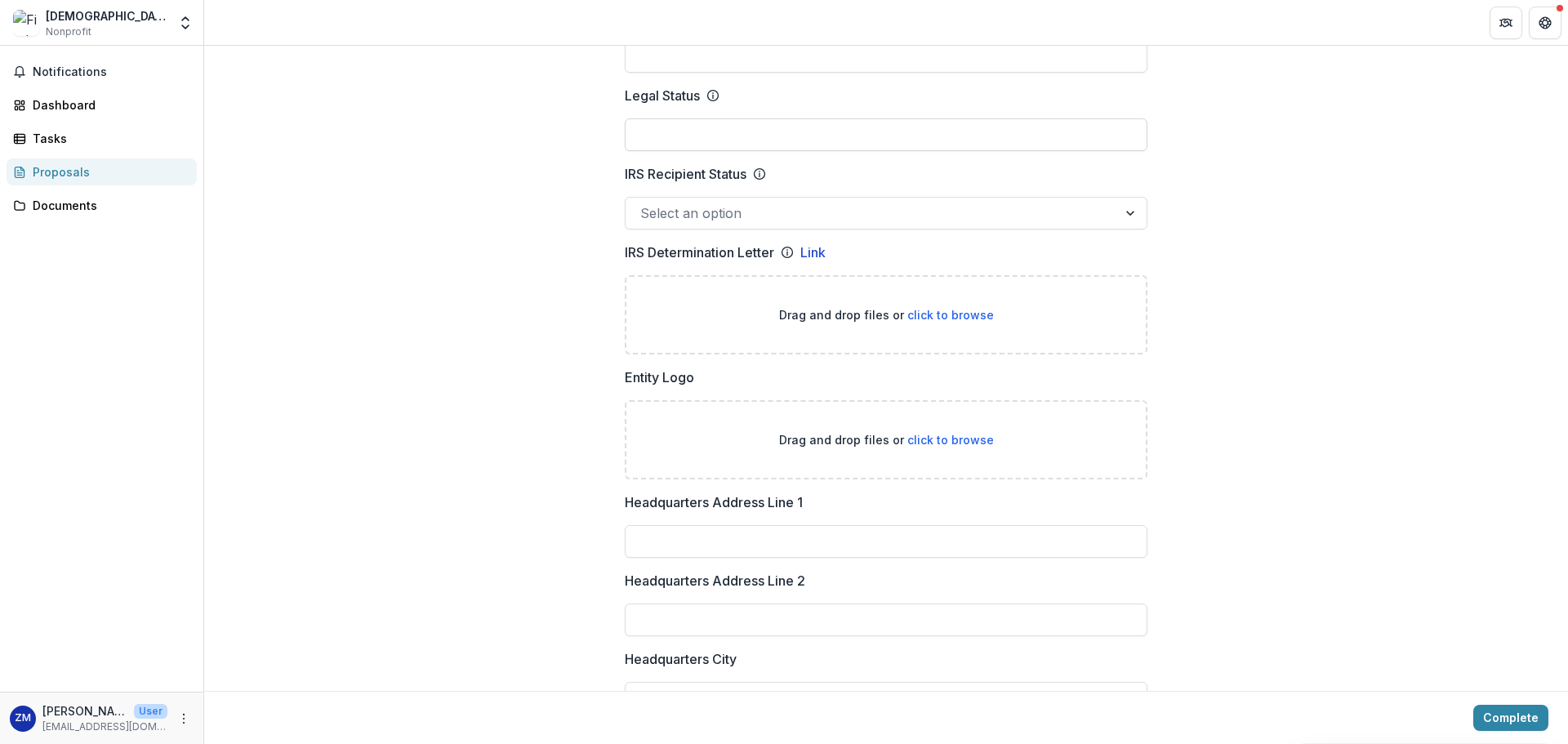
click at [861, 140] on input "Legal Status" at bounding box center [885, 134] width 522 height 33
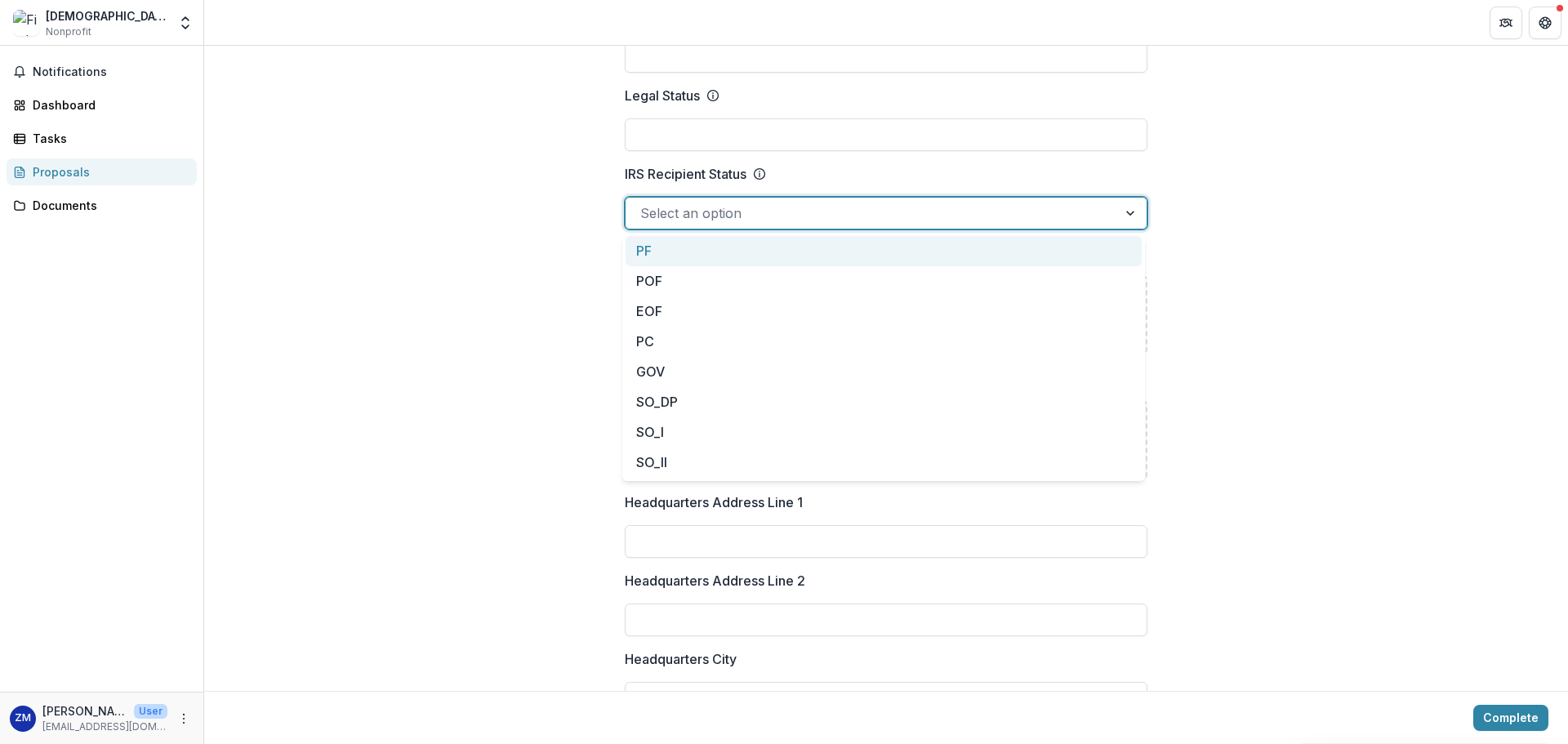
click at [923, 215] on div at bounding box center [871, 213] width 462 height 23
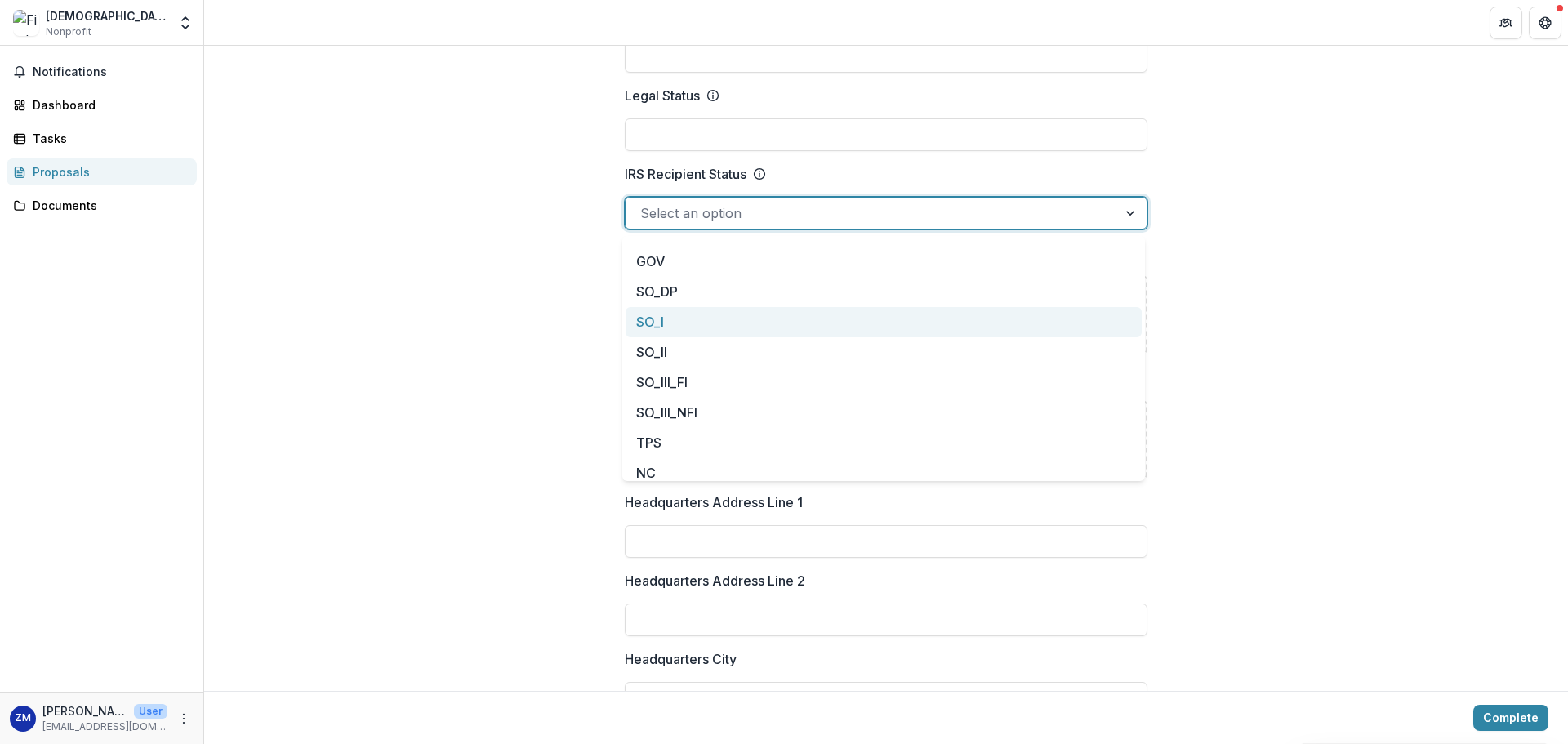
scroll to position [148, 0]
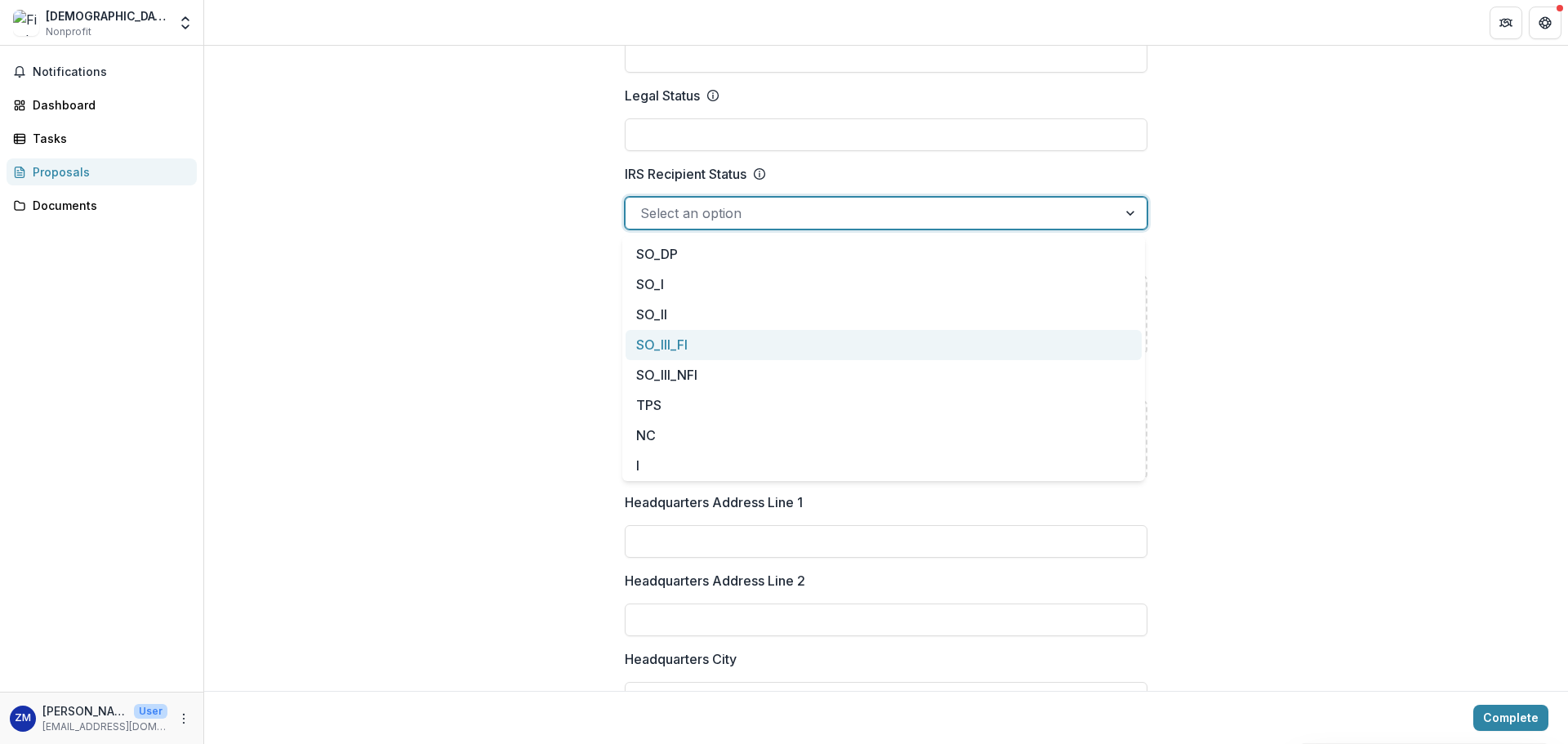
click at [1368, 283] on div "**********" at bounding box center [886, 661] width 1364 height 2668
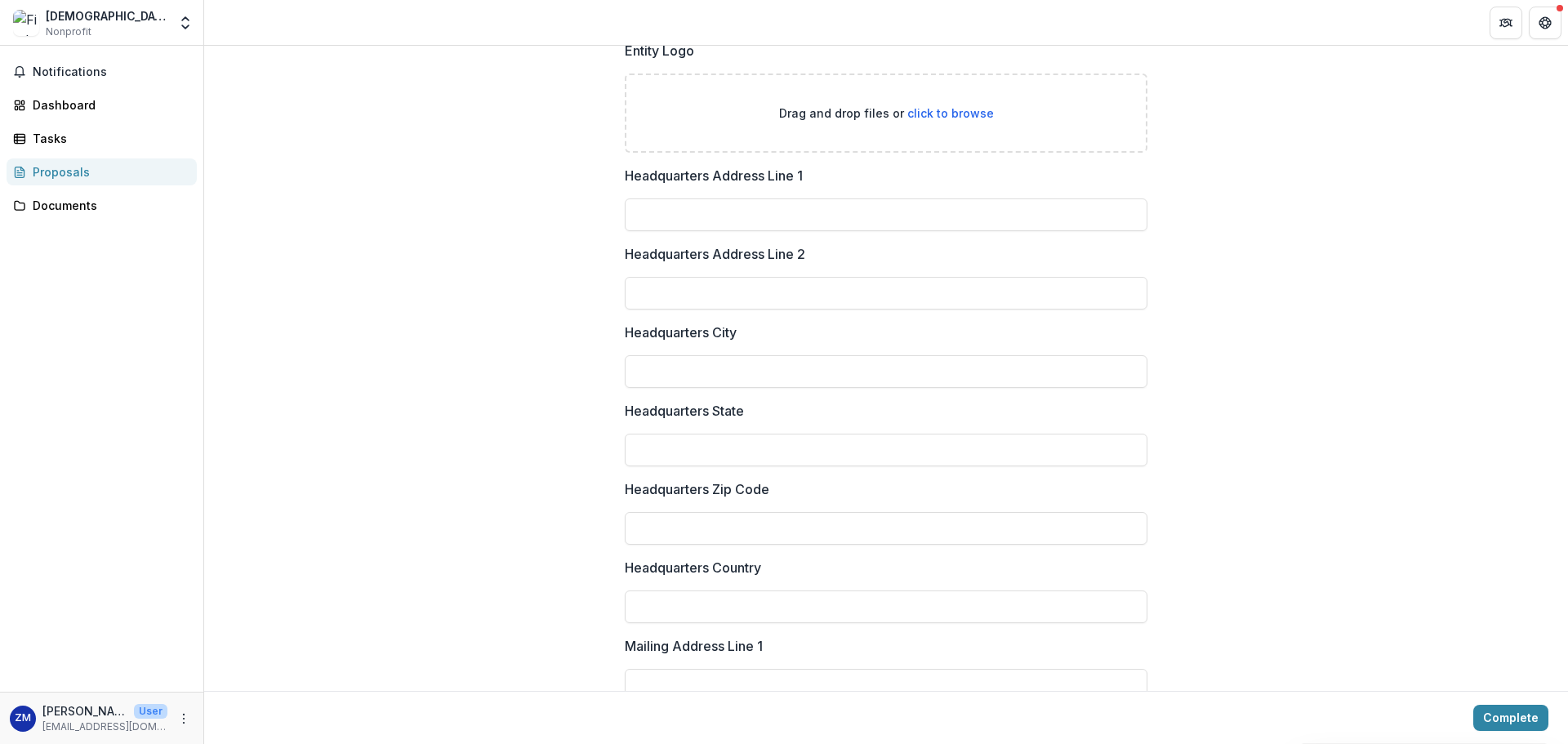
scroll to position [1226, 0]
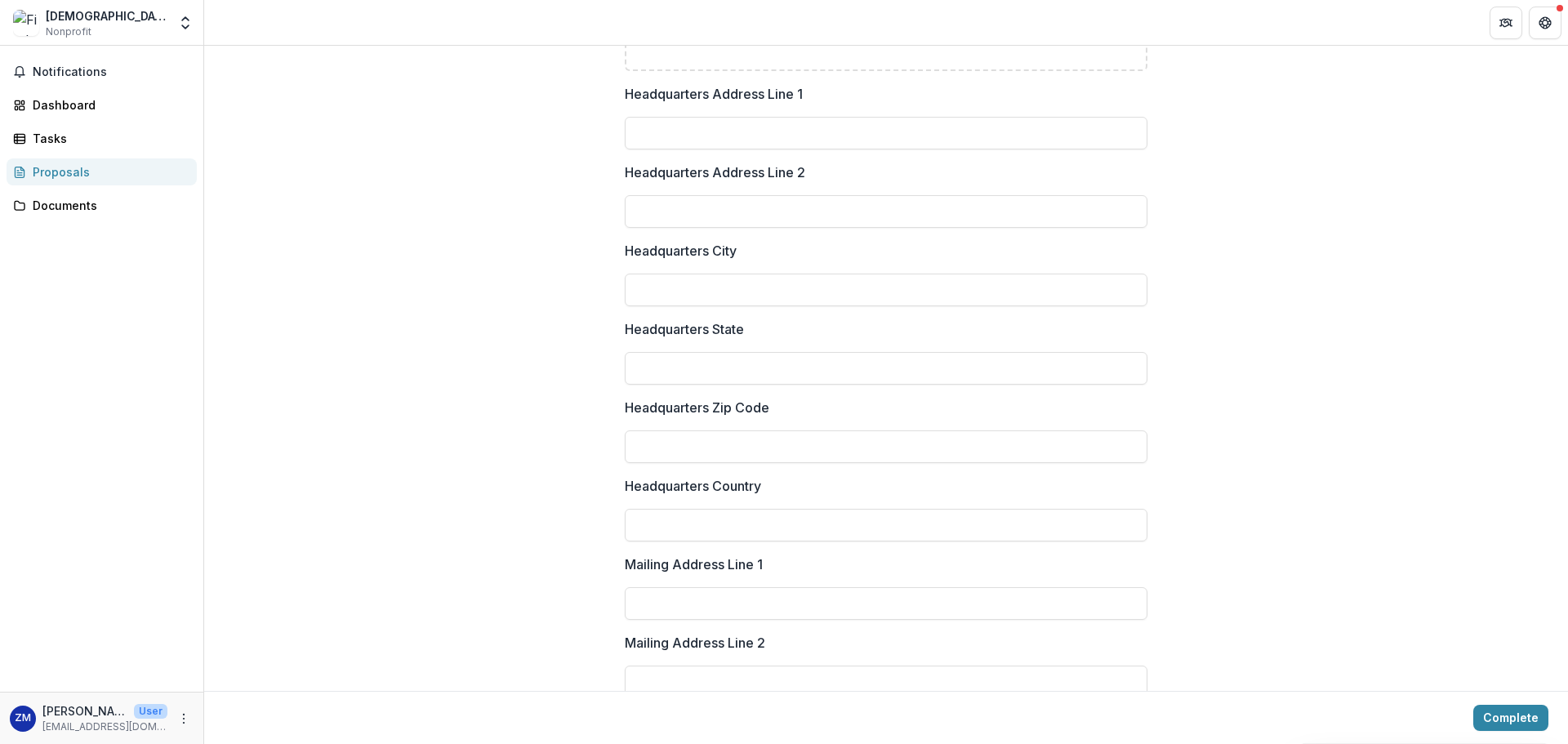
click at [793, 115] on div at bounding box center [885, 114] width 522 height 7
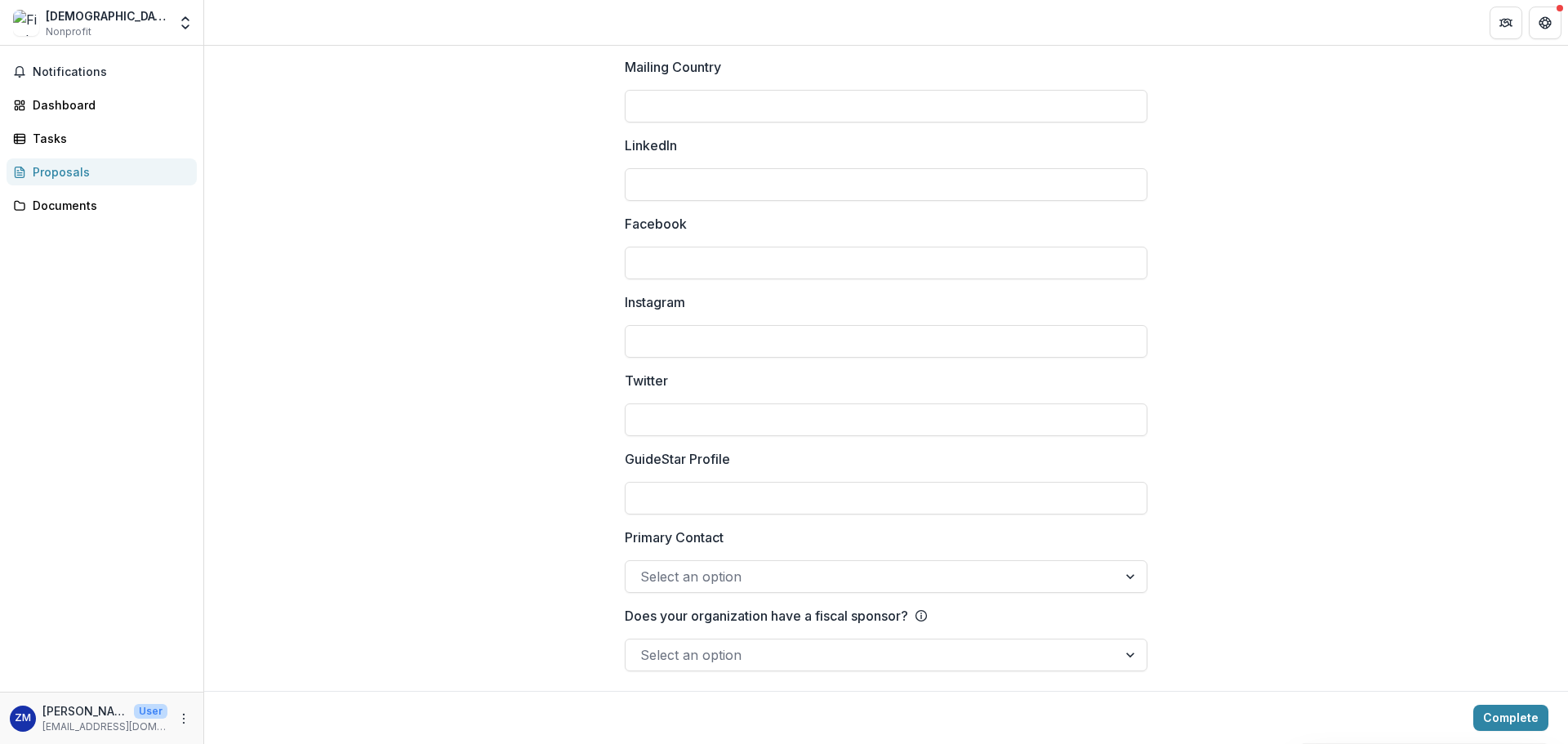
scroll to position [2122, 0]
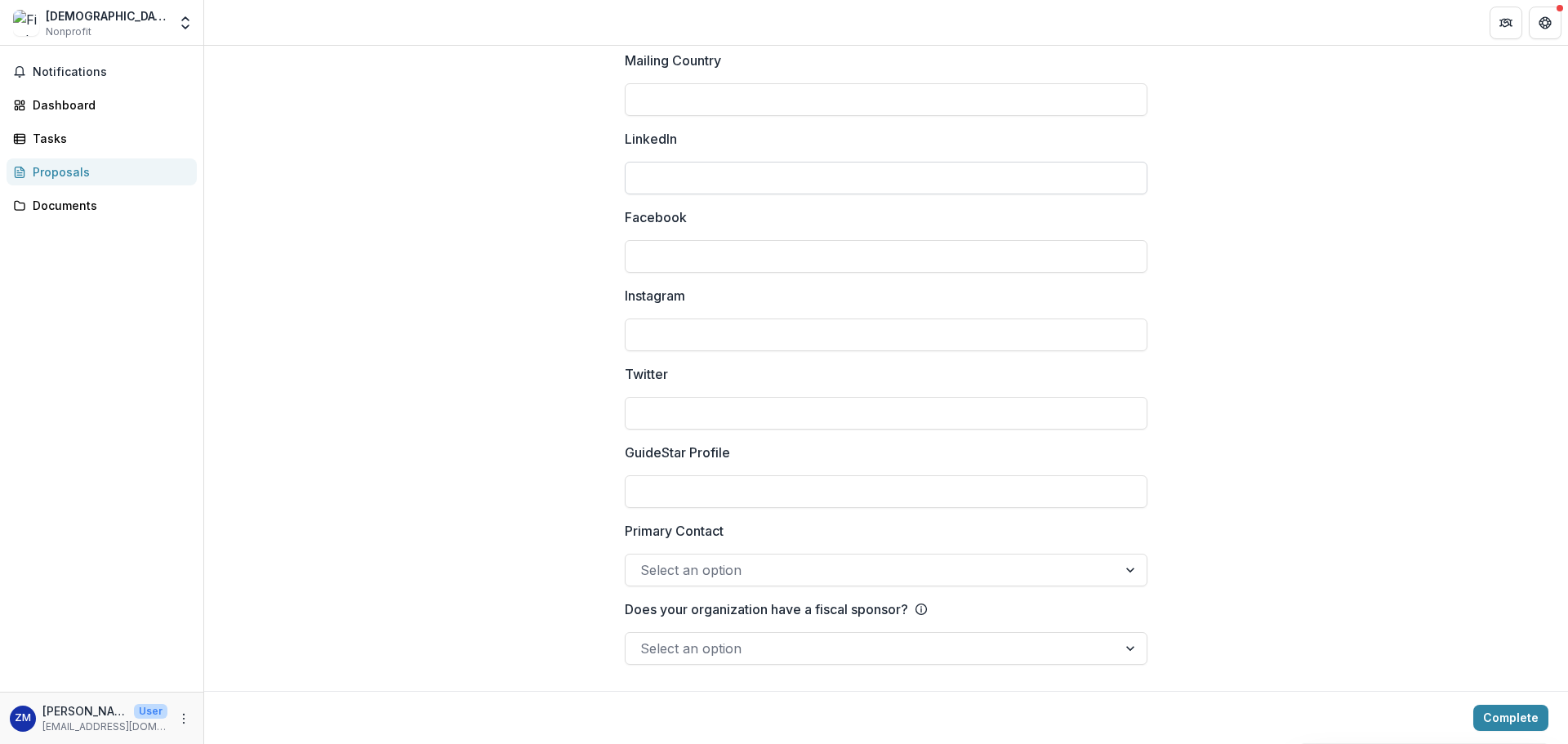
click at [823, 170] on input "LinkedIn" at bounding box center [885, 178] width 522 height 33
click at [828, 111] on input "Mailing Country" at bounding box center [885, 99] width 522 height 33
click at [765, 344] on input "Instagram" at bounding box center [885, 335] width 522 height 33
click at [832, 399] on input "Twitter" at bounding box center [885, 413] width 522 height 33
click at [942, 470] on div at bounding box center [885, 473] width 522 height 7
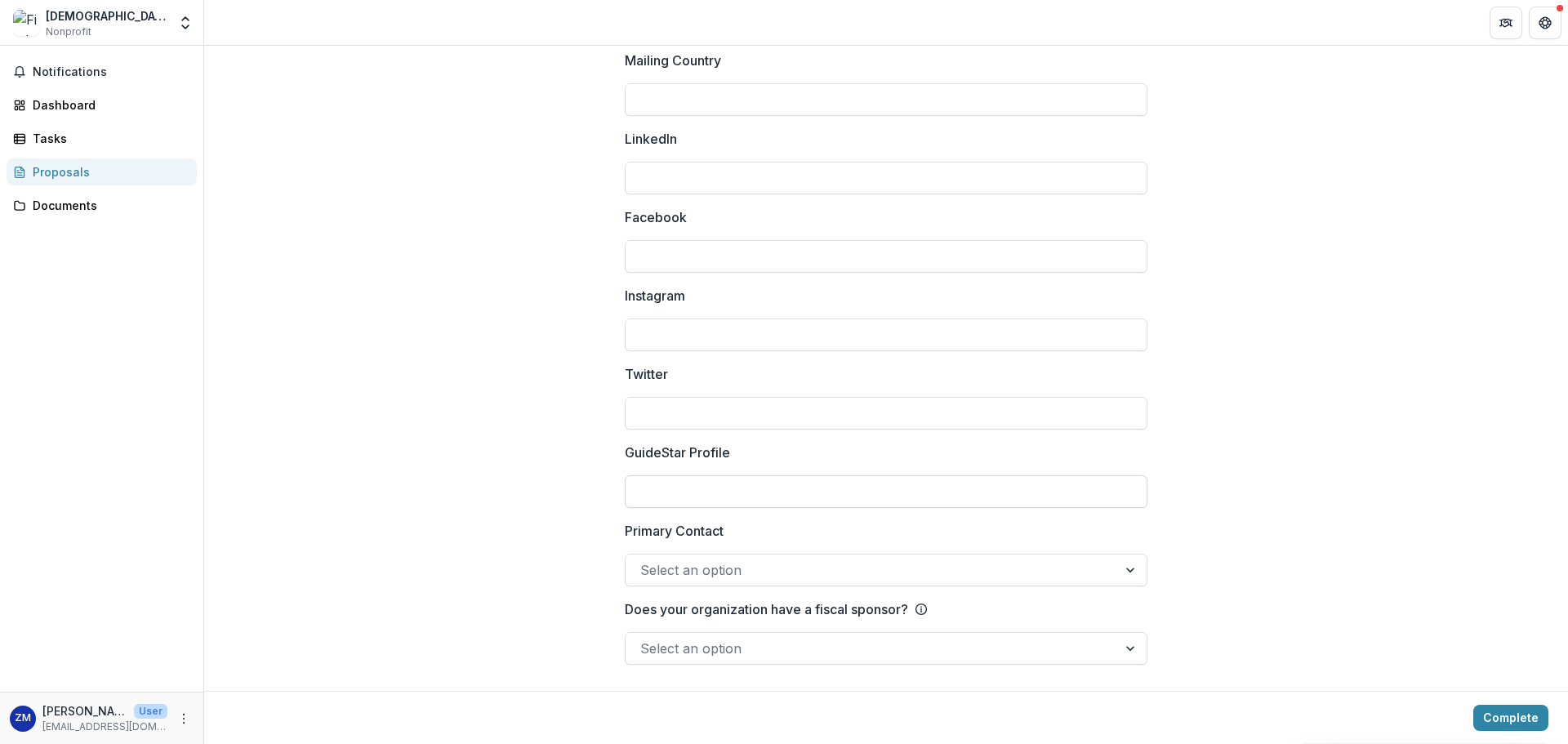
click at [942, 483] on input "GuideStar Profile" at bounding box center [885, 491] width 522 height 33
click at [897, 573] on div at bounding box center [871, 569] width 462 height 23
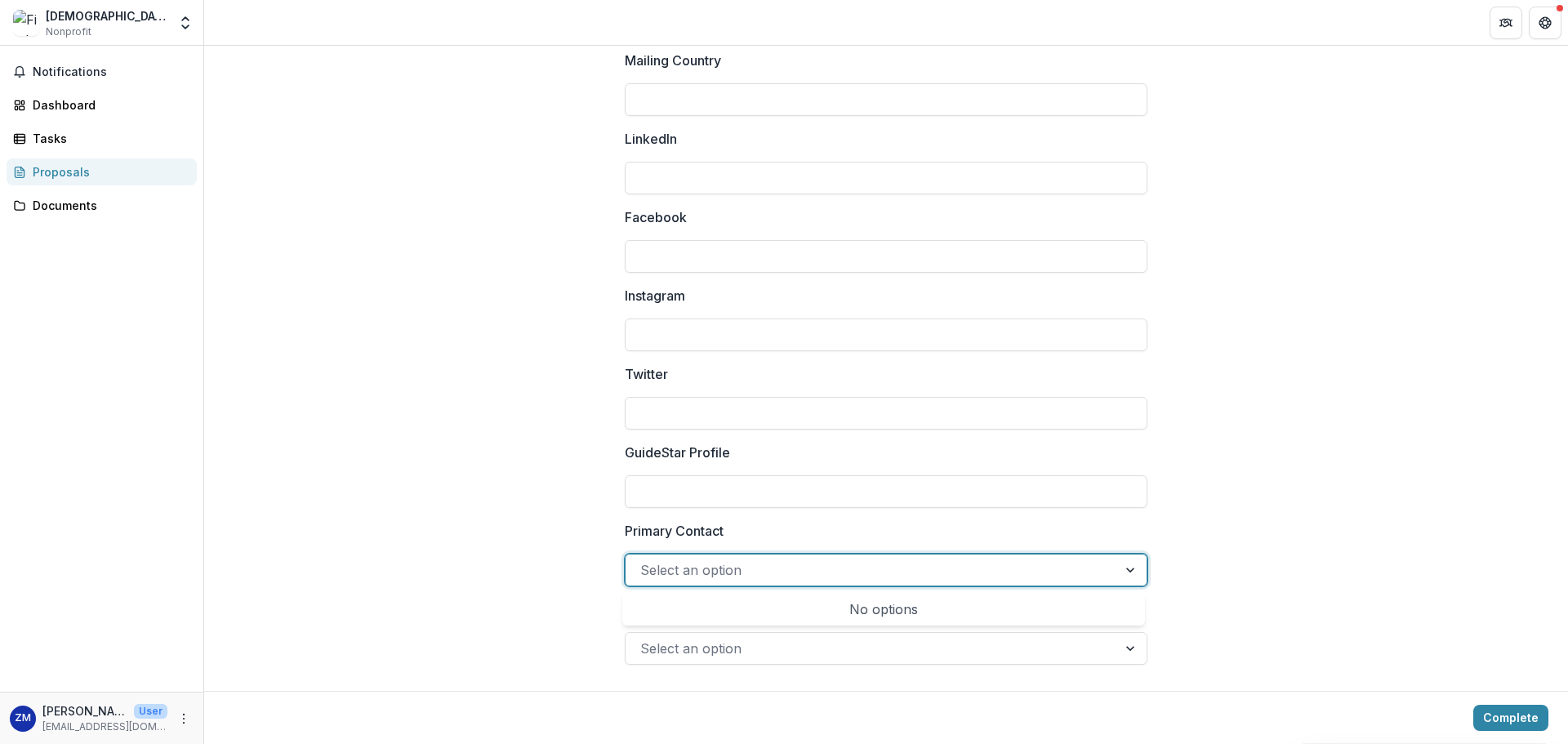
click at [897, 573] on div at bounding box center [871, 569] width 462 height 23
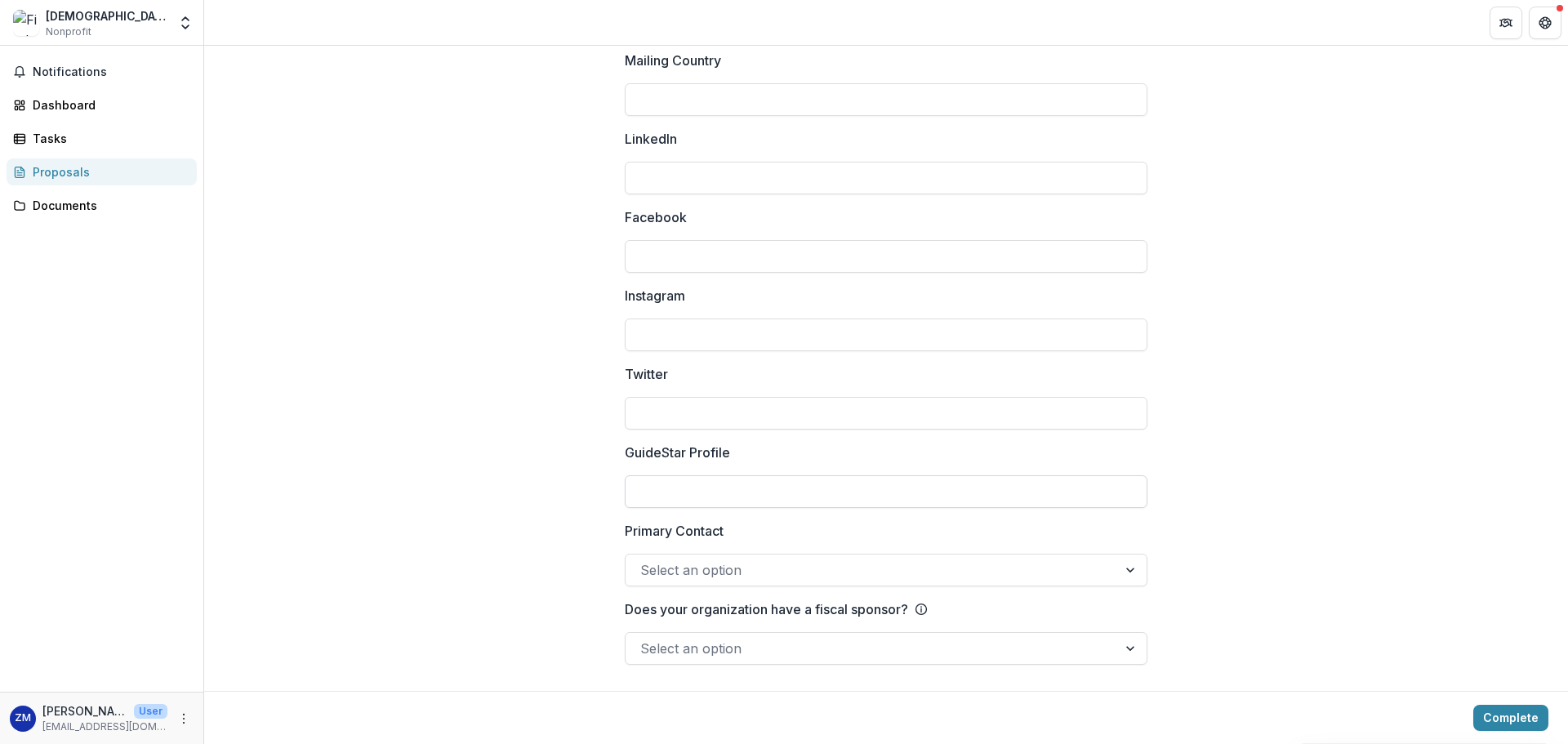
click at [699, 493] on input "GuideStar Profile" at bounding box center [885, 491] width 522 height 33
paste input "**********"
type input "**********"
click at [810, 577] on div at bounding box center [871, 569] width 462 height 23
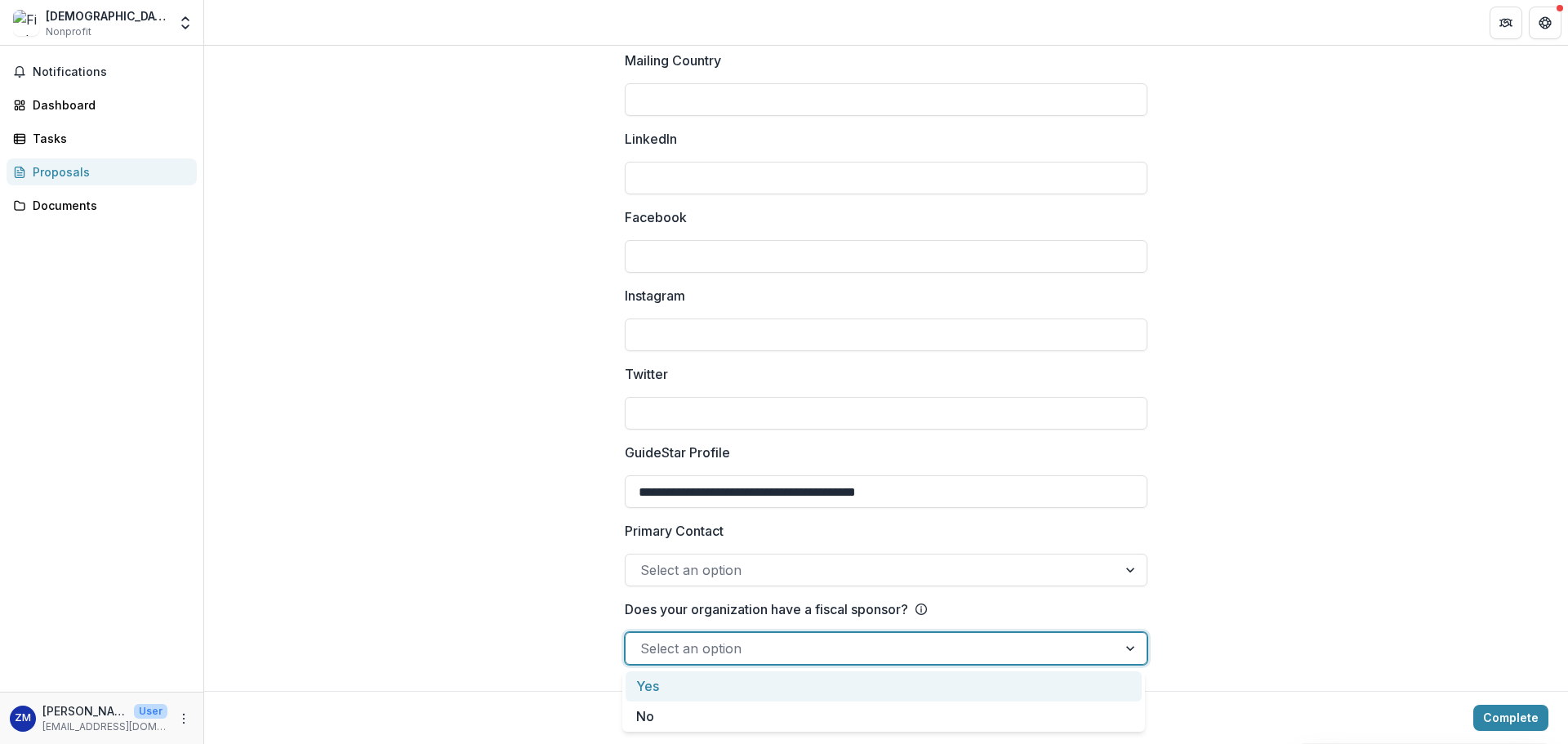
click at [668, 645] on div at bounding box center [871, 648] width 462 height 23
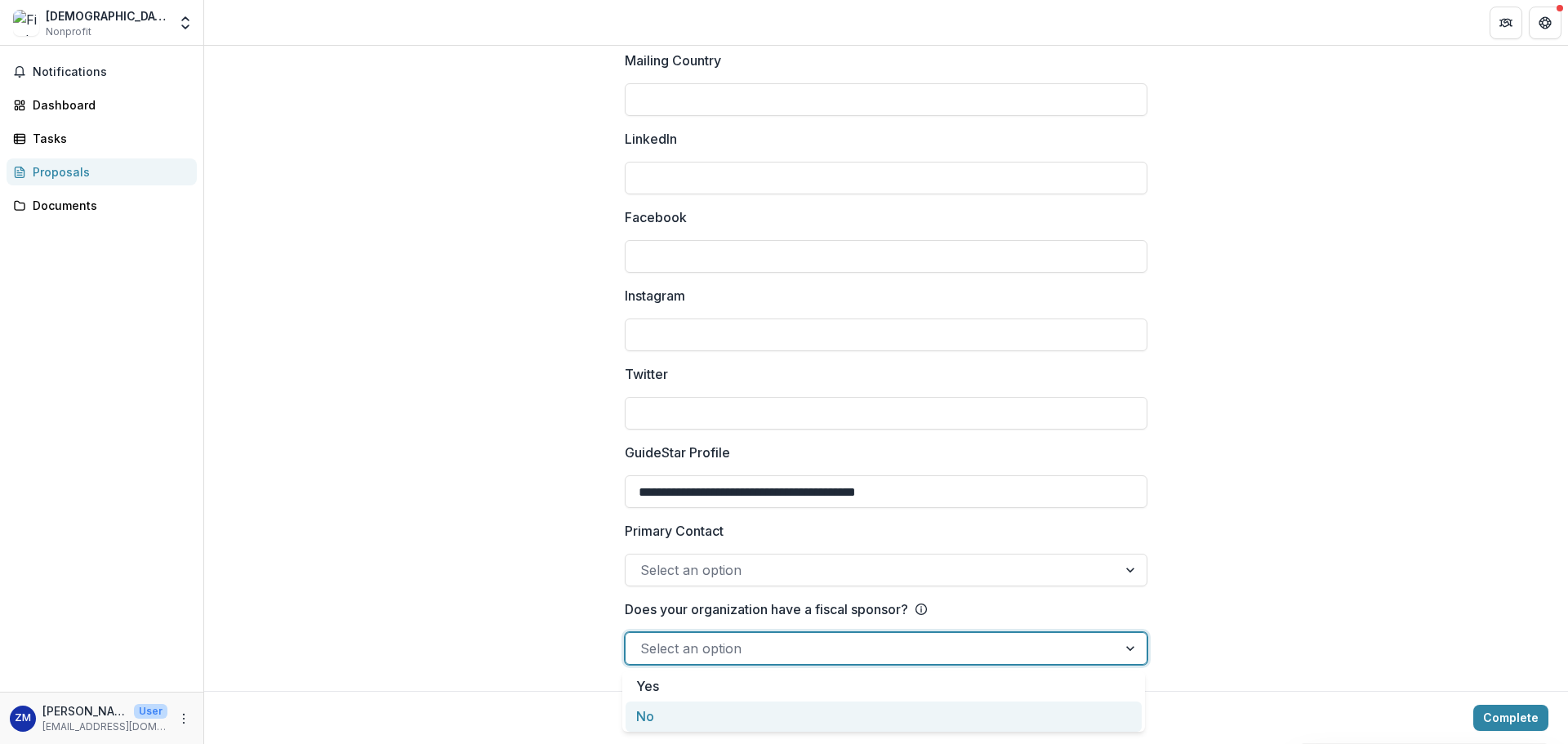
click at [654, 713] on div "No" at bounding box center [883, 716] width 516 height 30
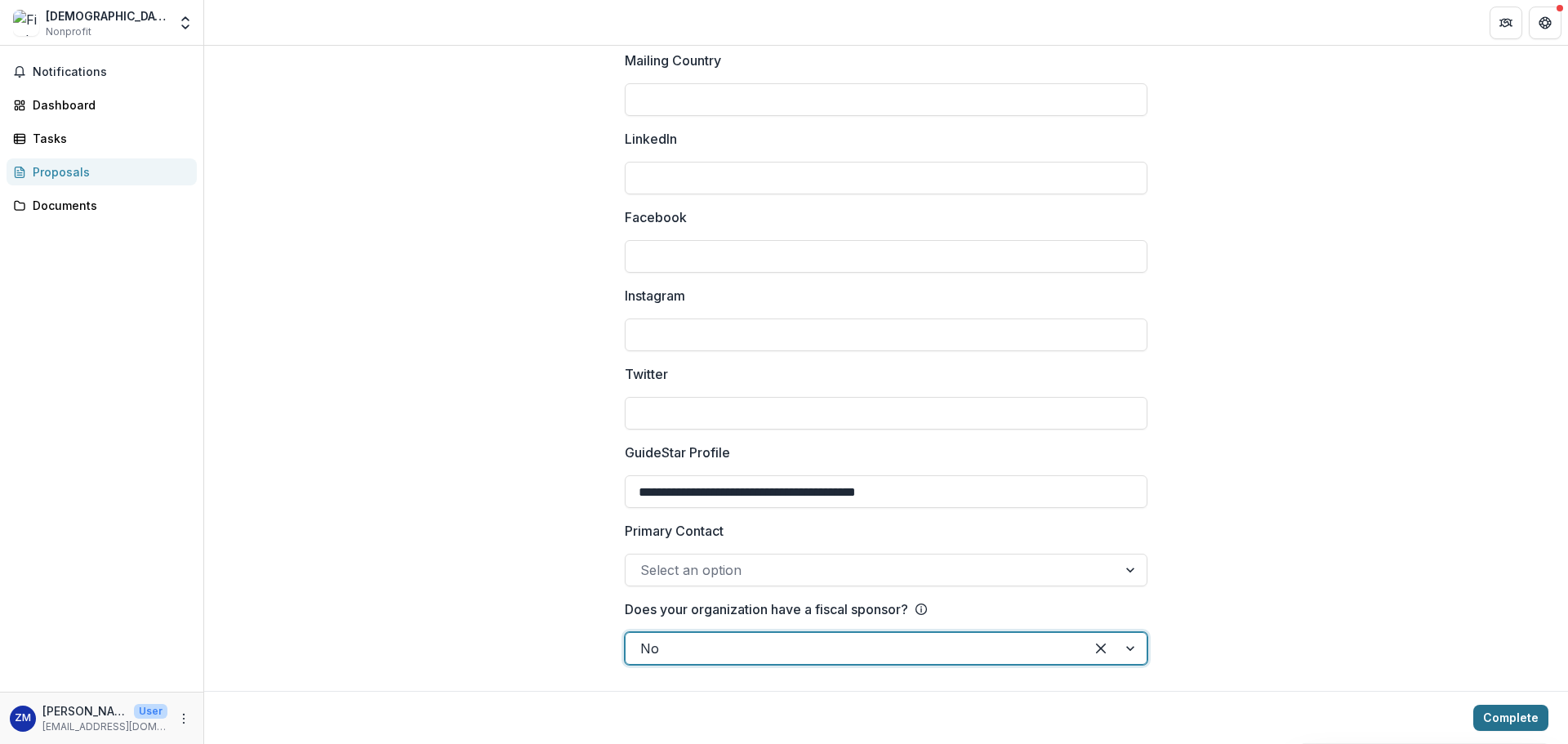
click at [1494, 711] on button "Complete" at bounding box center [1510, 717] width 75 height 26
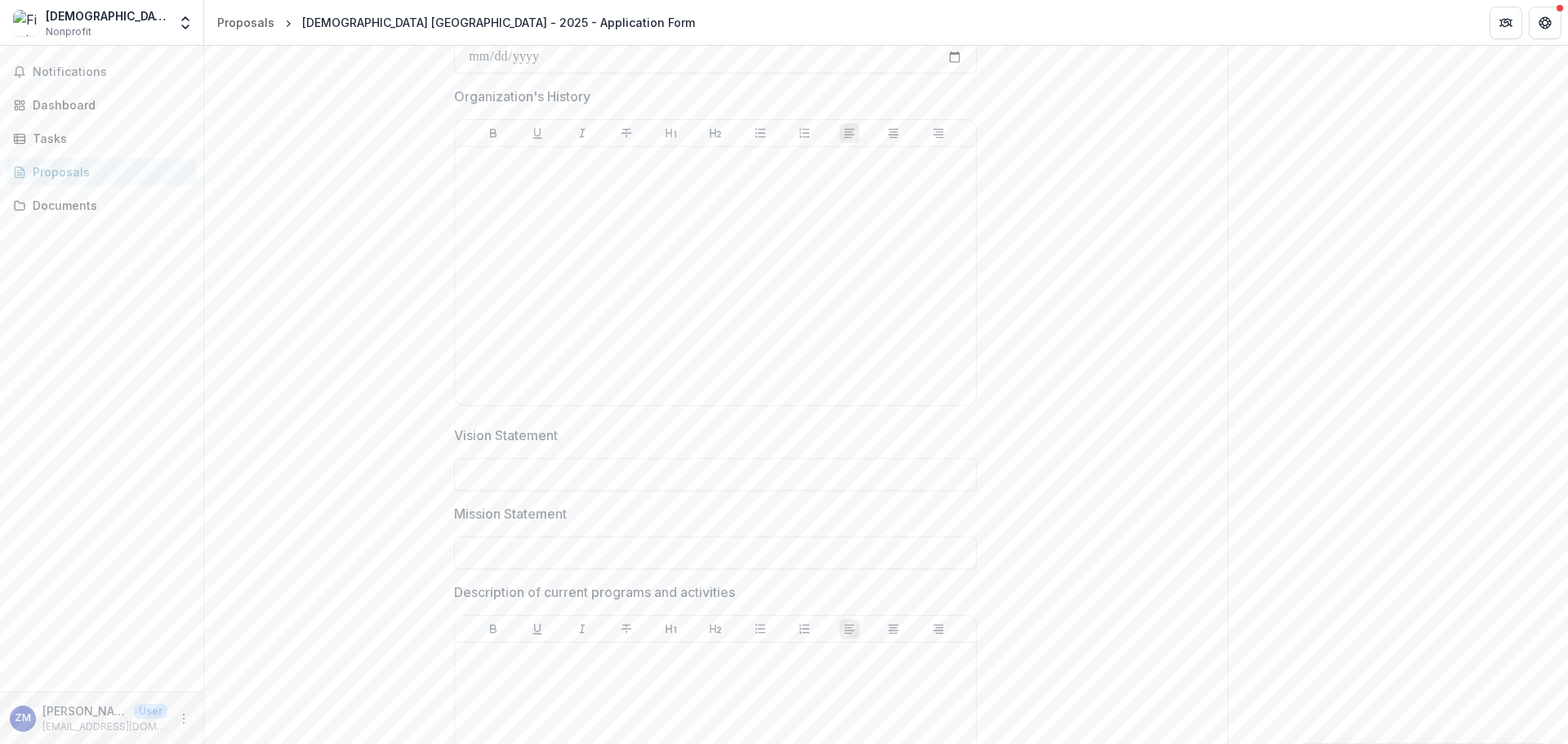
scroll to position [1552, 0]
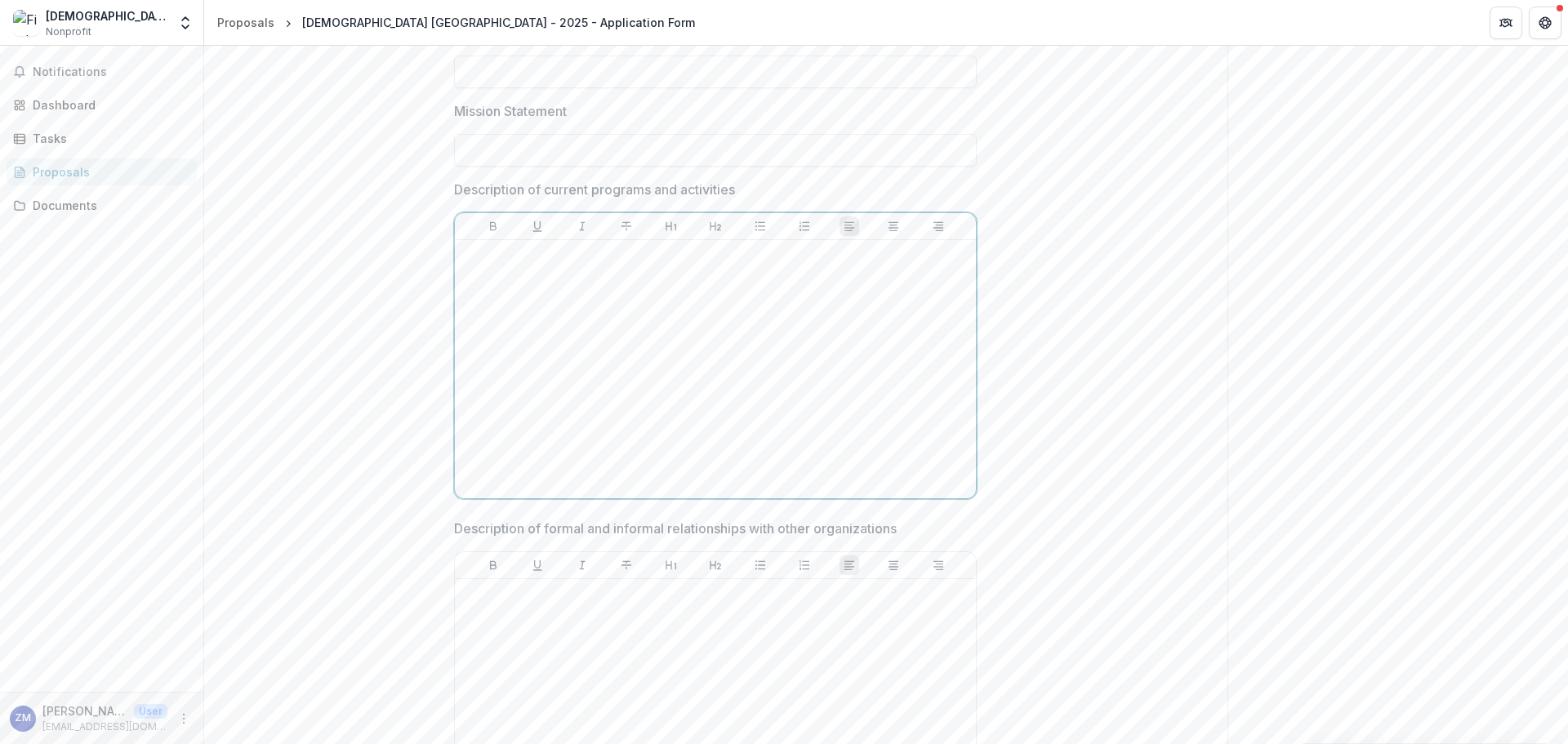
click at [772, 312] on div at bounding box center [715, 369] width 508 height 245
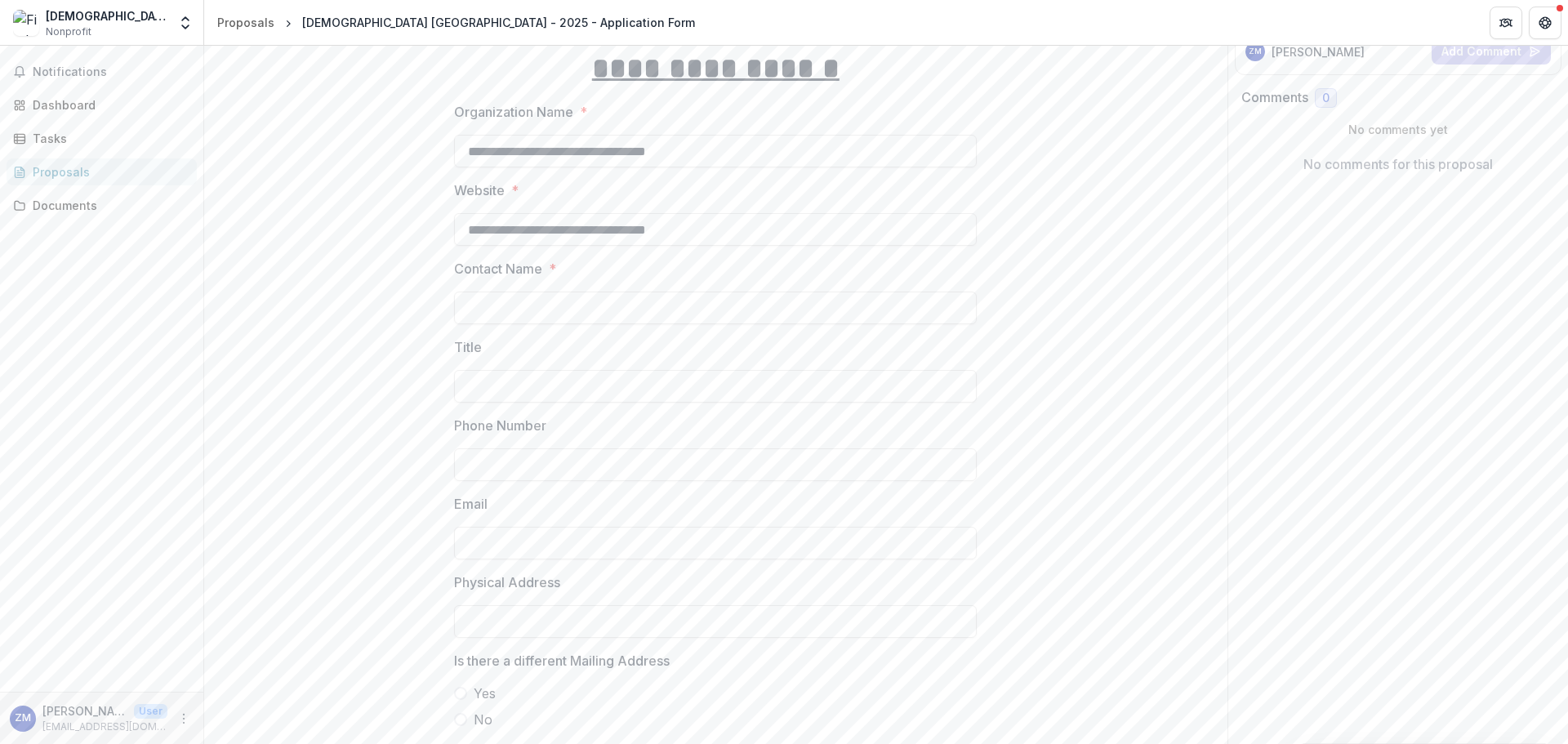
scroll to position [0, 0]
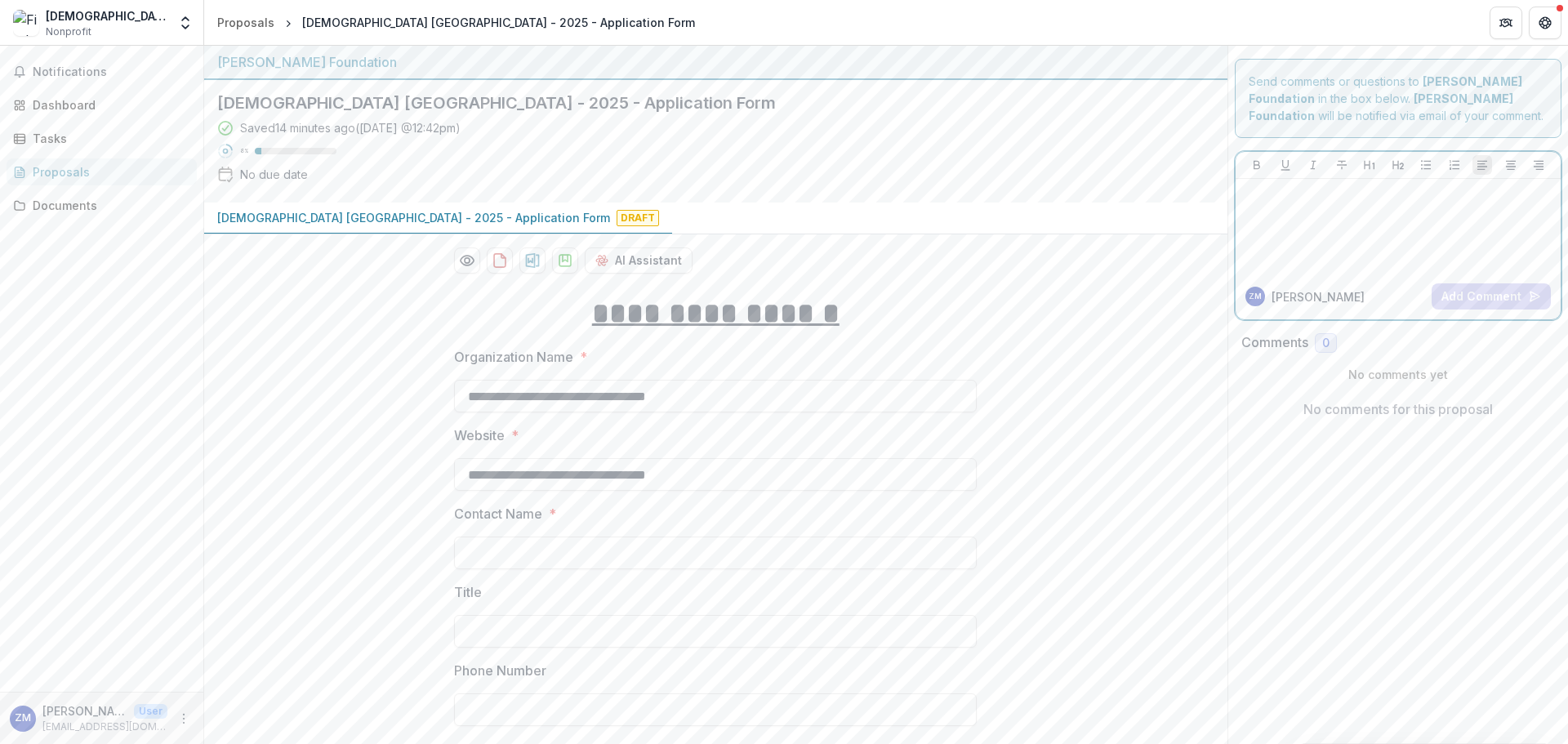
click at [1403, 227] on div at bounding box center [1398, 226] width 313 height 82
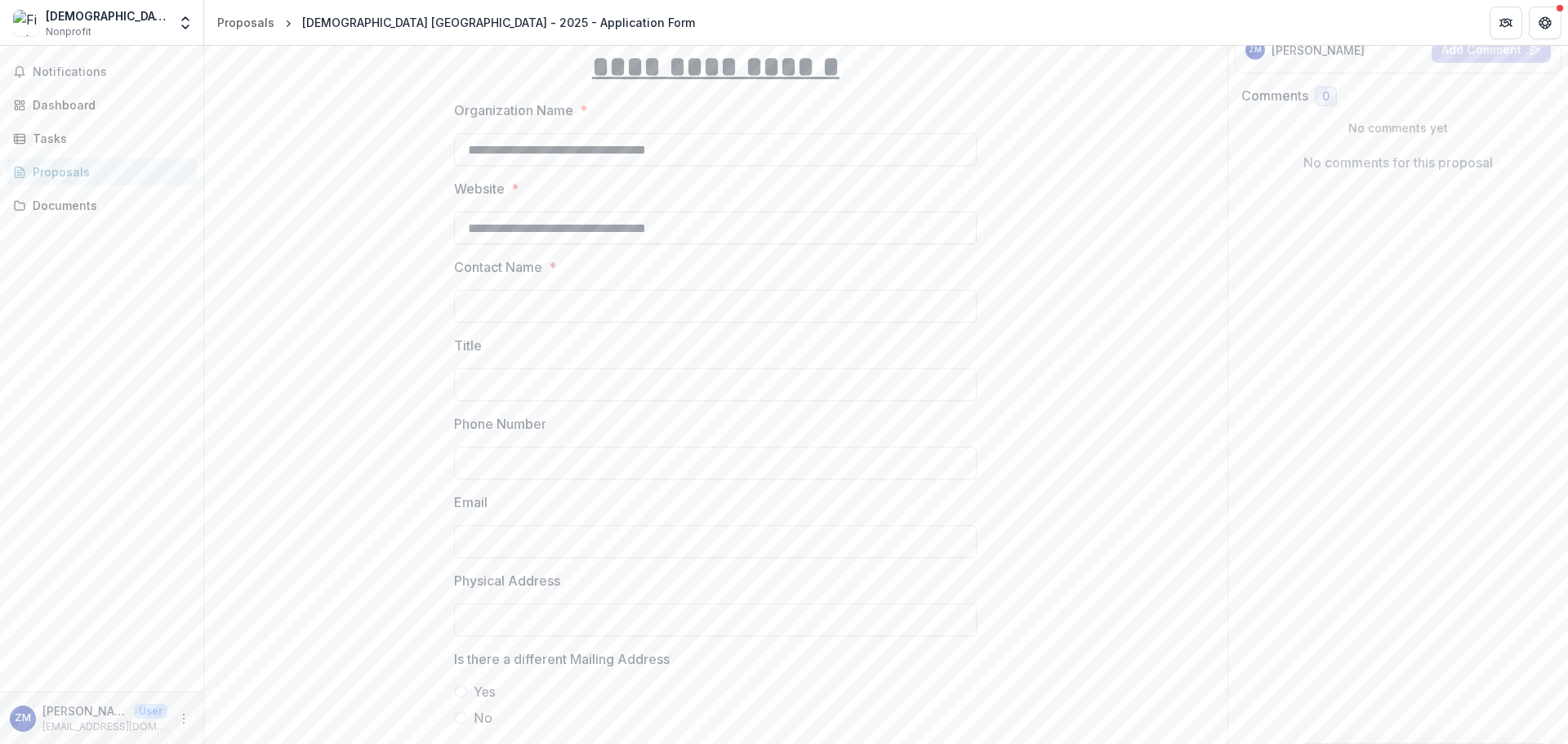
scroll to position [326, 0]
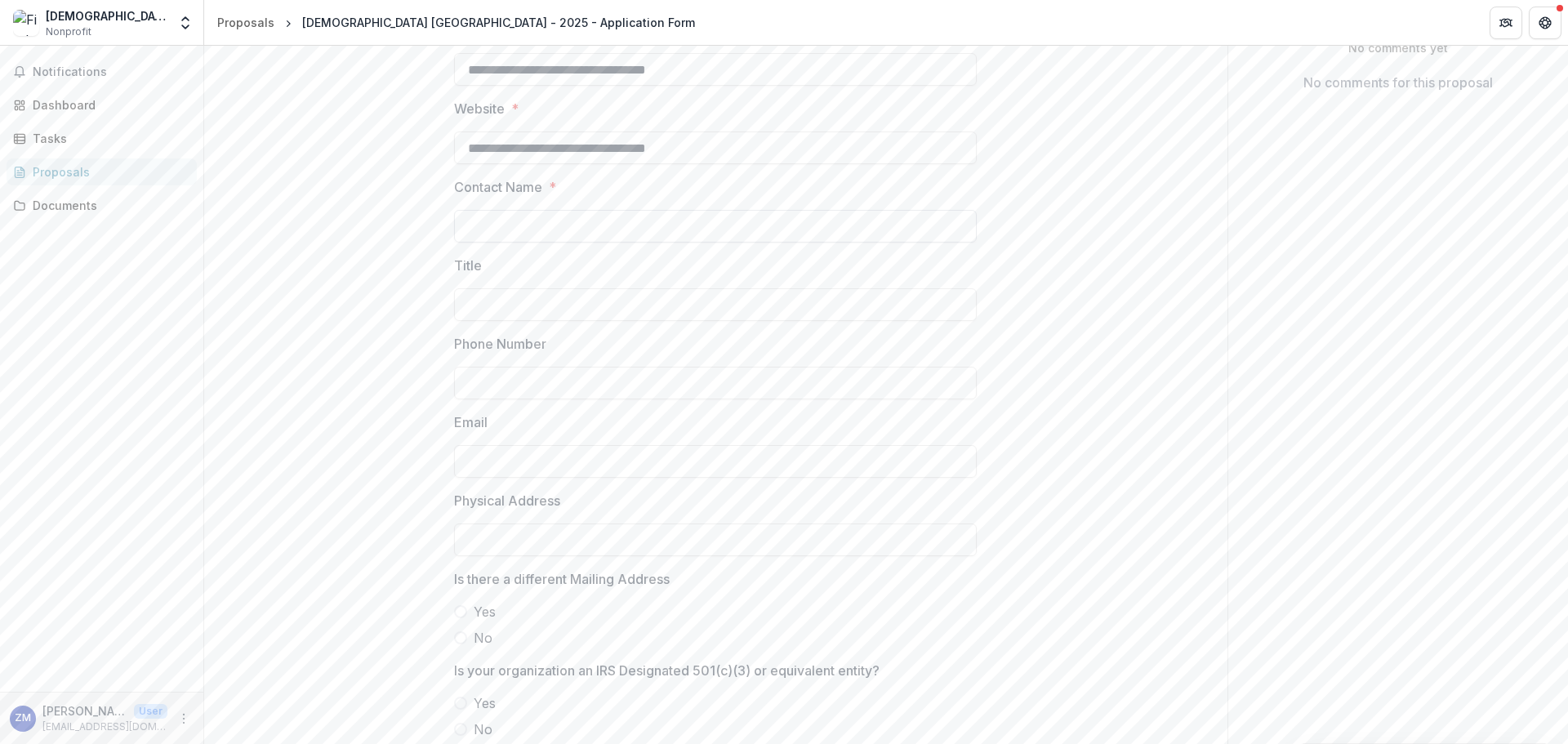
click at [625, 234] on input "Contact Name *" at bounding box center [715, 225] width 522 height 33
type input "**********"
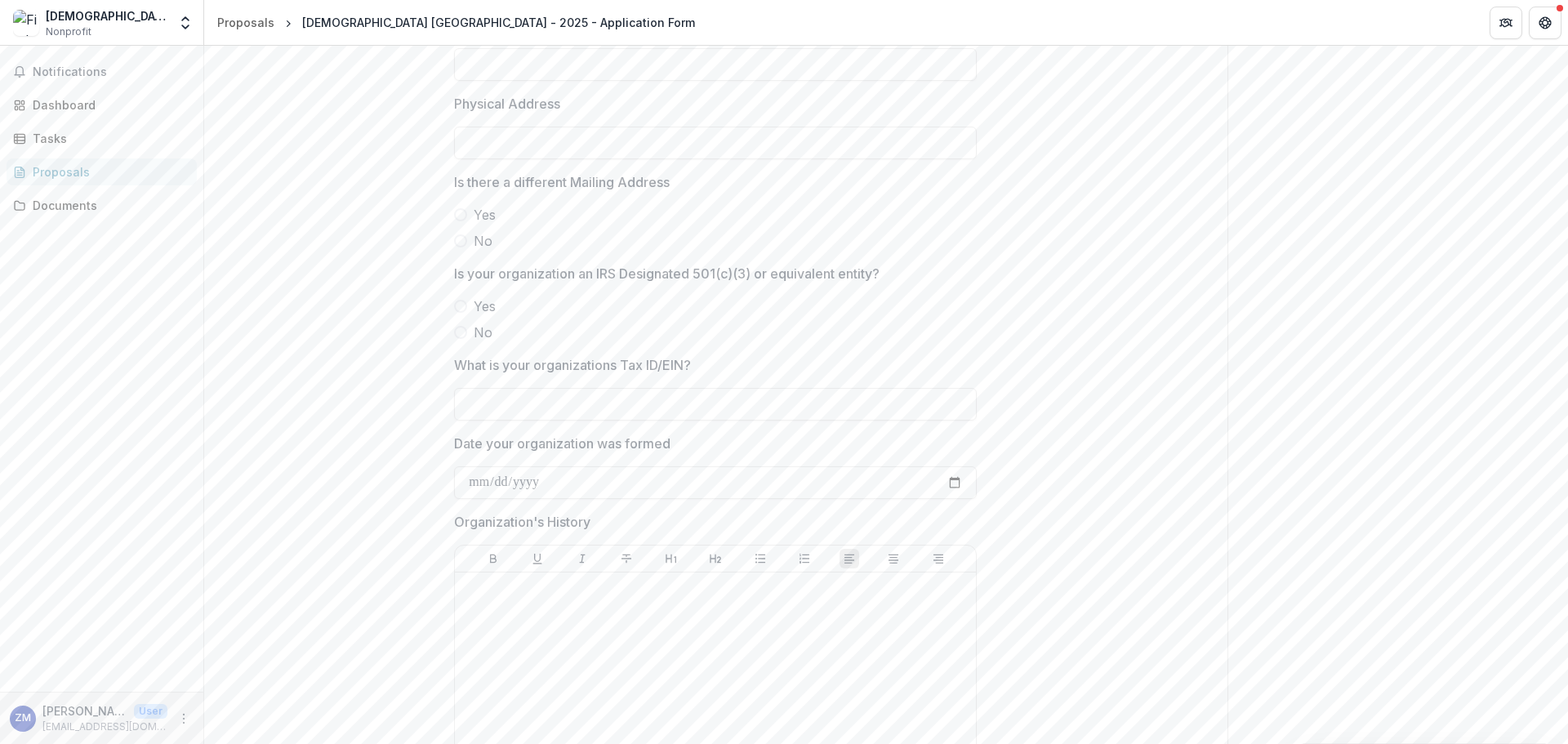
scroll to position [736, 0]
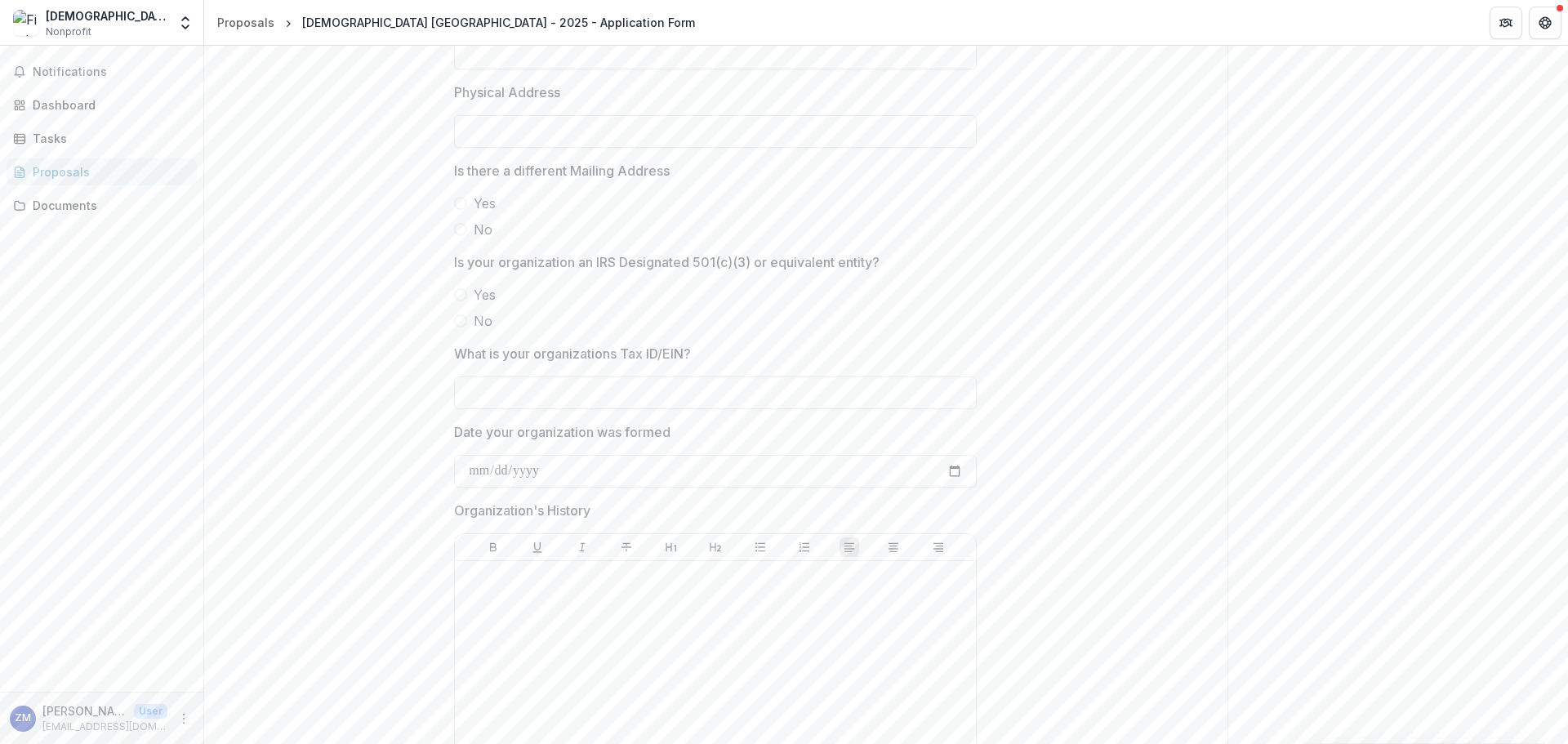
click at [461, 236] on label "No" at bounding box center [715, 229] width 522 height 19
click at [468, 292] on label "Yes" at bounding box center [715, 294] width 522 height 19
drag, startPoint x: 667, startPoint y: 391, endPoint x: 639, endPoint y: 391, distance: 28.0
click at [668, 391] on input "What is your organizations Tax ID/EIN?" at bounding box center [715, 392] width 522 height 33
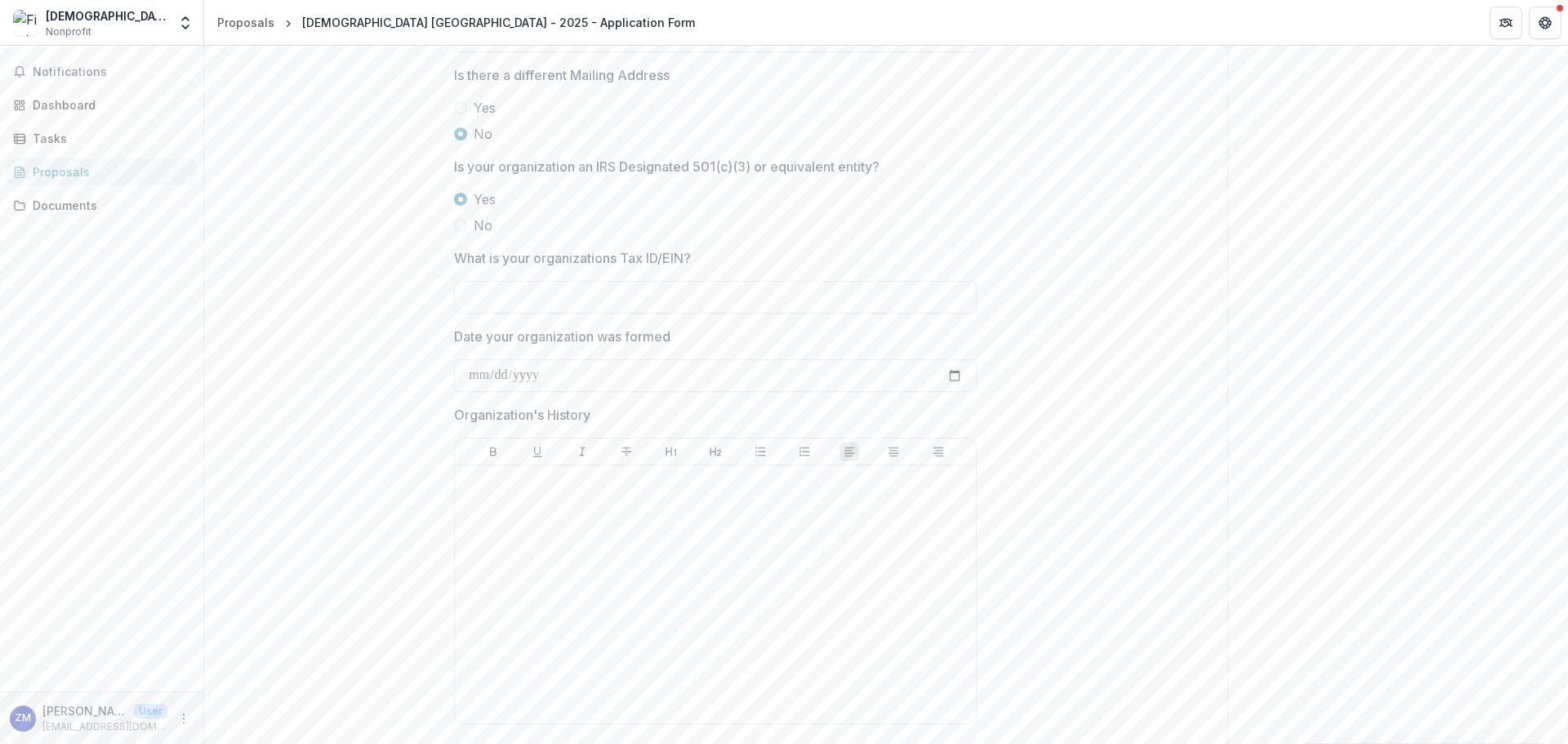
scroll to position [980, 0]
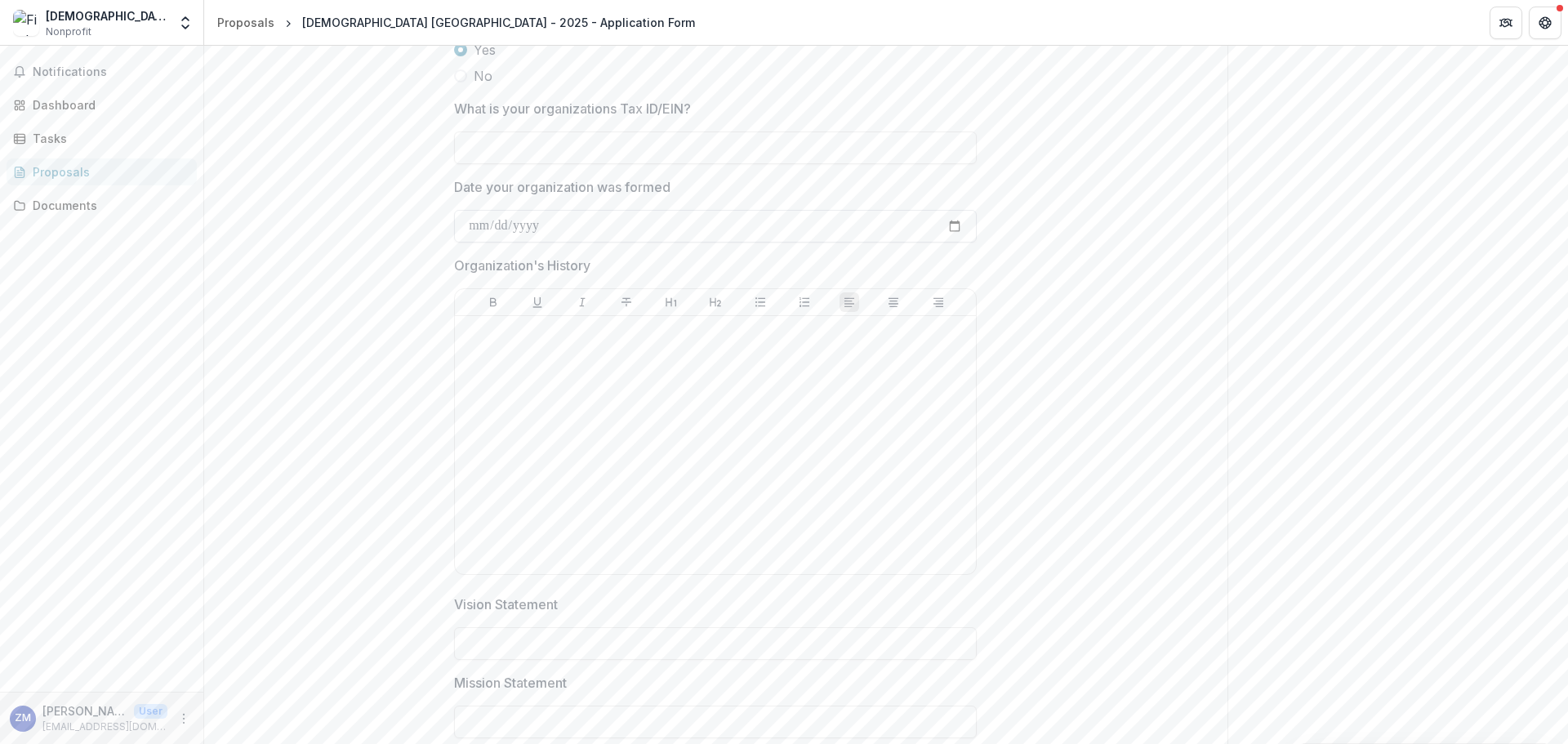
click at [582, 215] on input "Date your organization was formed" at bounding box center [715, 225] width 522 height 33
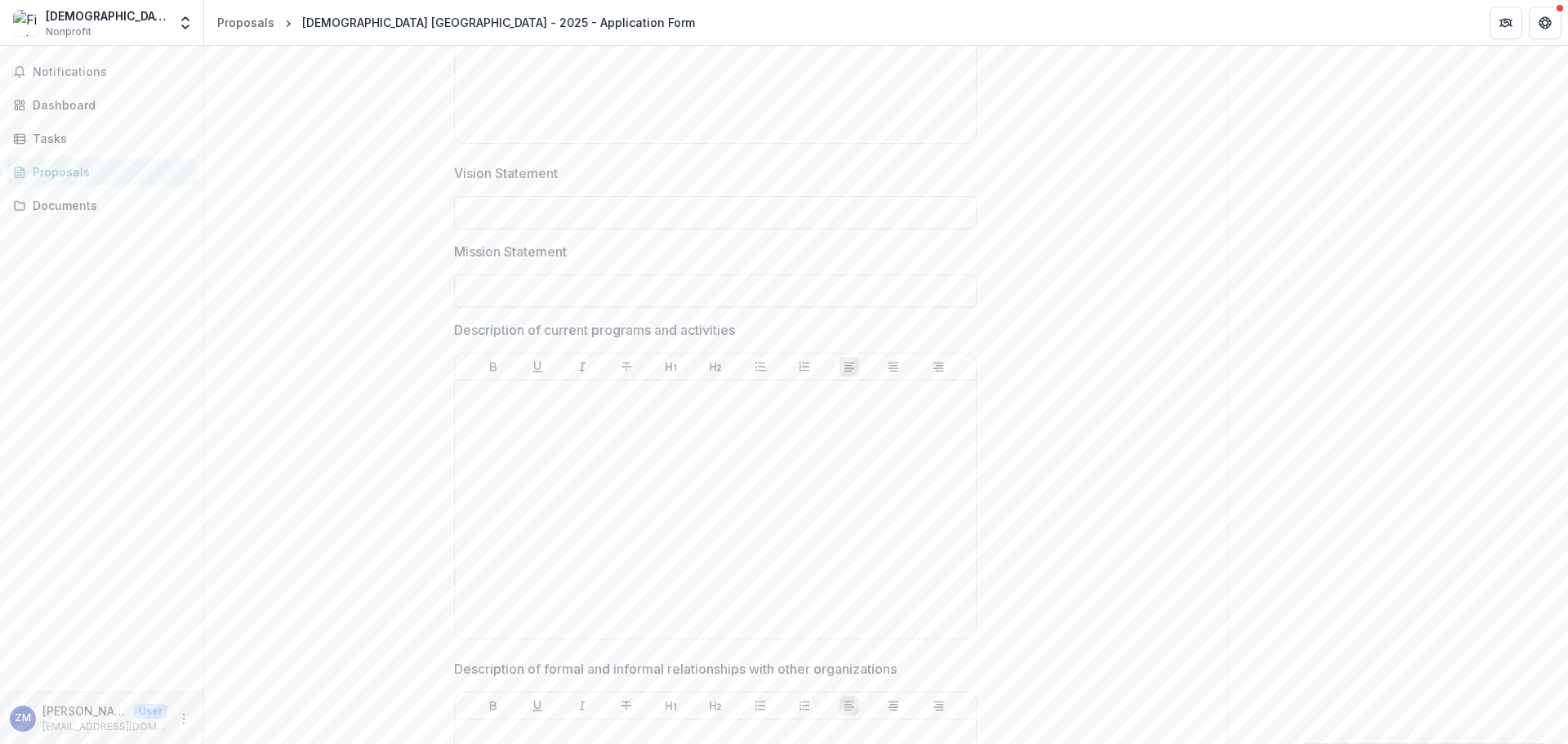
scroll to position [1470, 0]
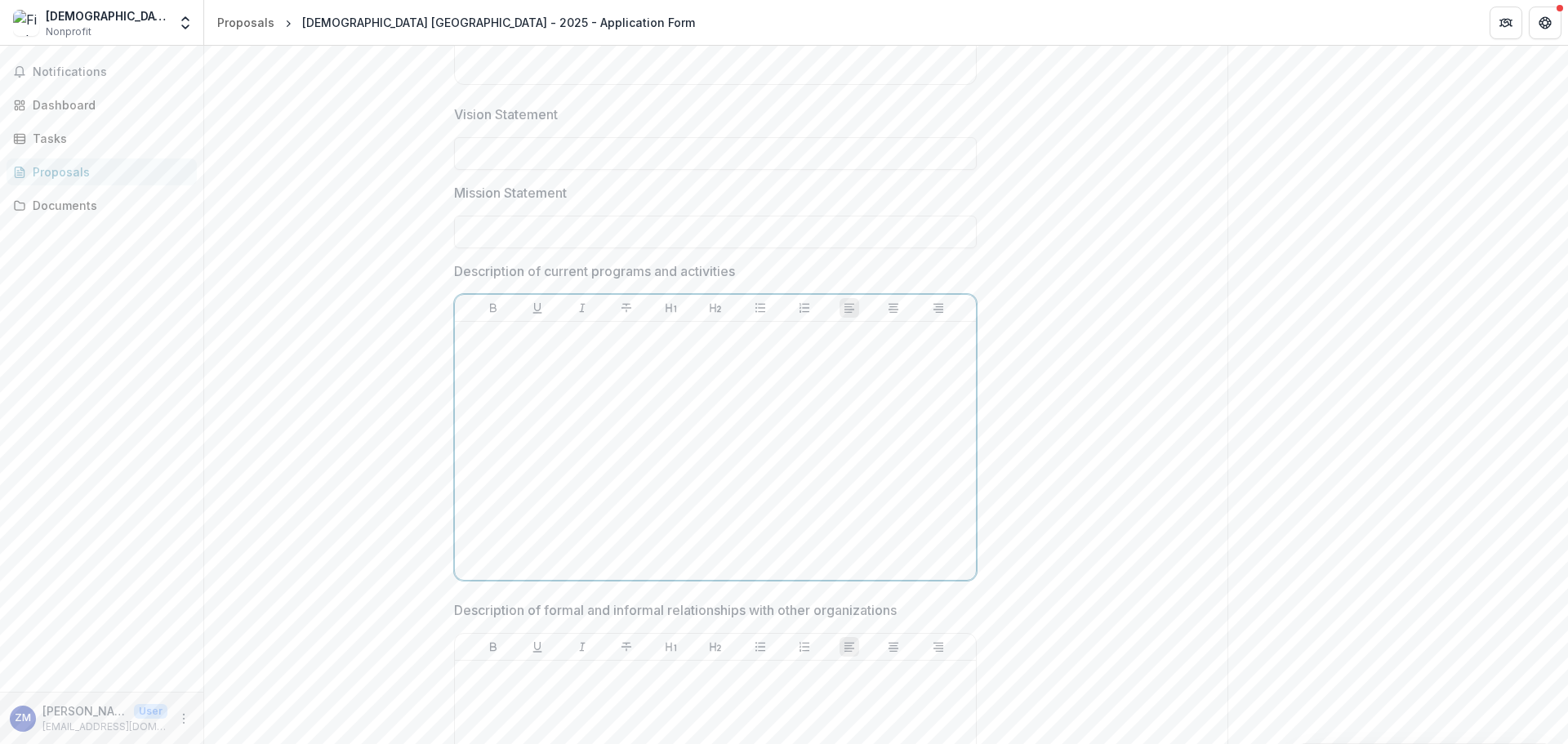
click at [558, 358] on div at bounding box center [715, 451] width 508 height 245
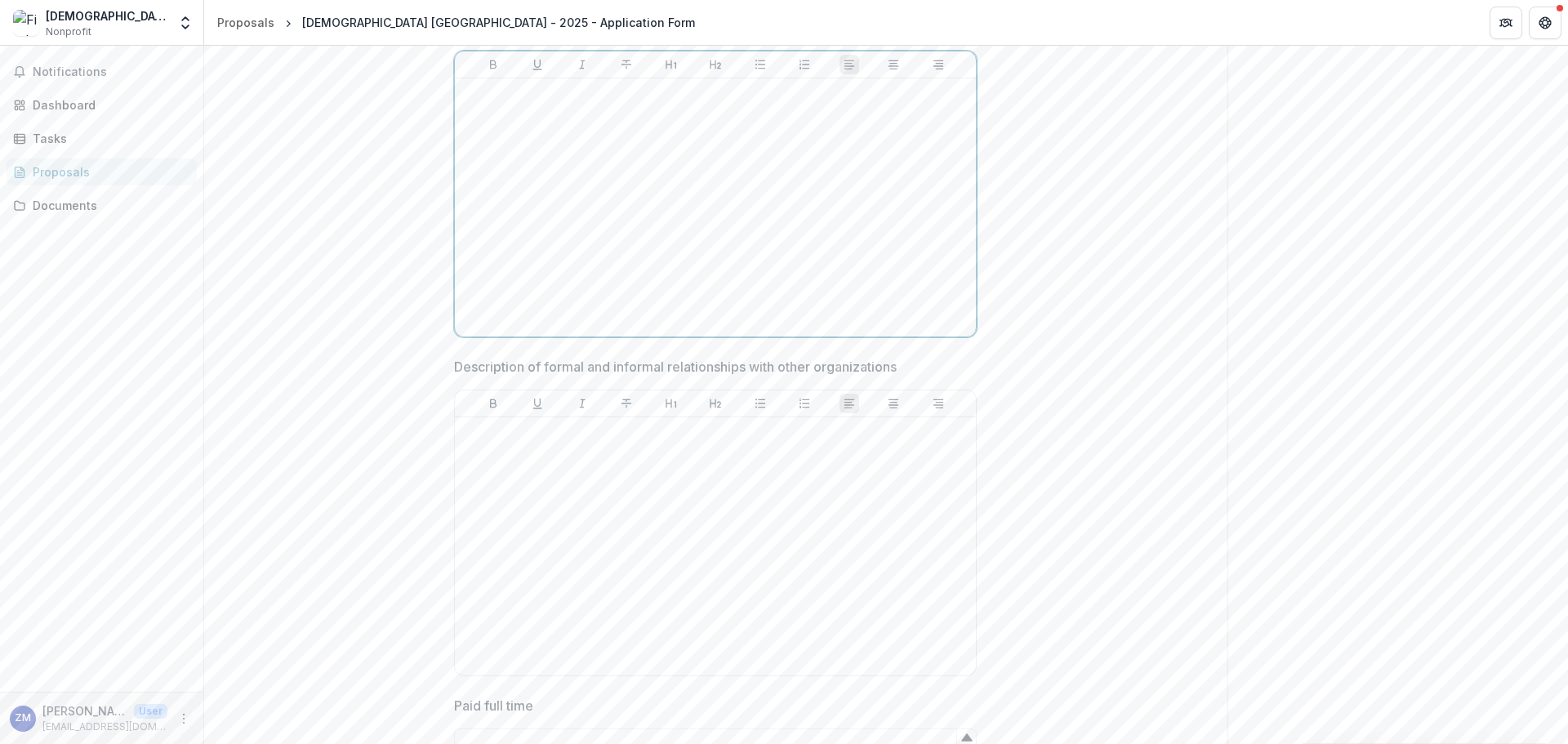
scroll to position [1716, 0]
click at [638, 521] on div at bounding box center [715, 545] width 508 height 245
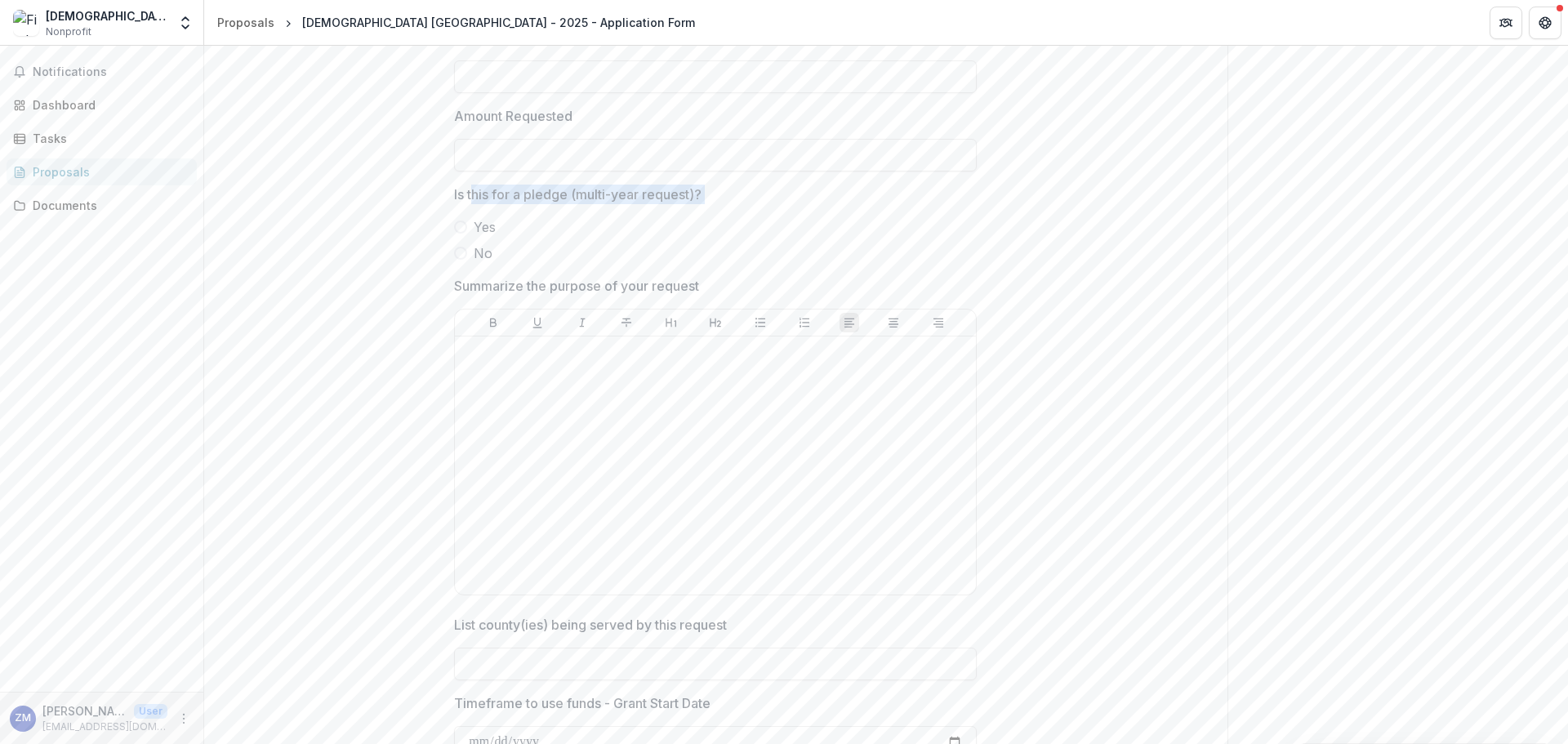
drag, startPoint x: 473, startPoint y: 200, endPoint x: 948, endPoint y: 226, distance: 475.7
click at [948, 226] on div "Is this for a pledge (multi-year request)? Yes No" at bounding box center [715, 224] width 522 height 78
click at [948, 226] on label "Yes" at bounding box center [715, 226] width 522 height 19
click at [475, 261] on span "No" at bounding box center [482, 253] width 19 height 19
click at [991, 201] on div "**********" at bounding box center [716, 49] width 1023 height 4930
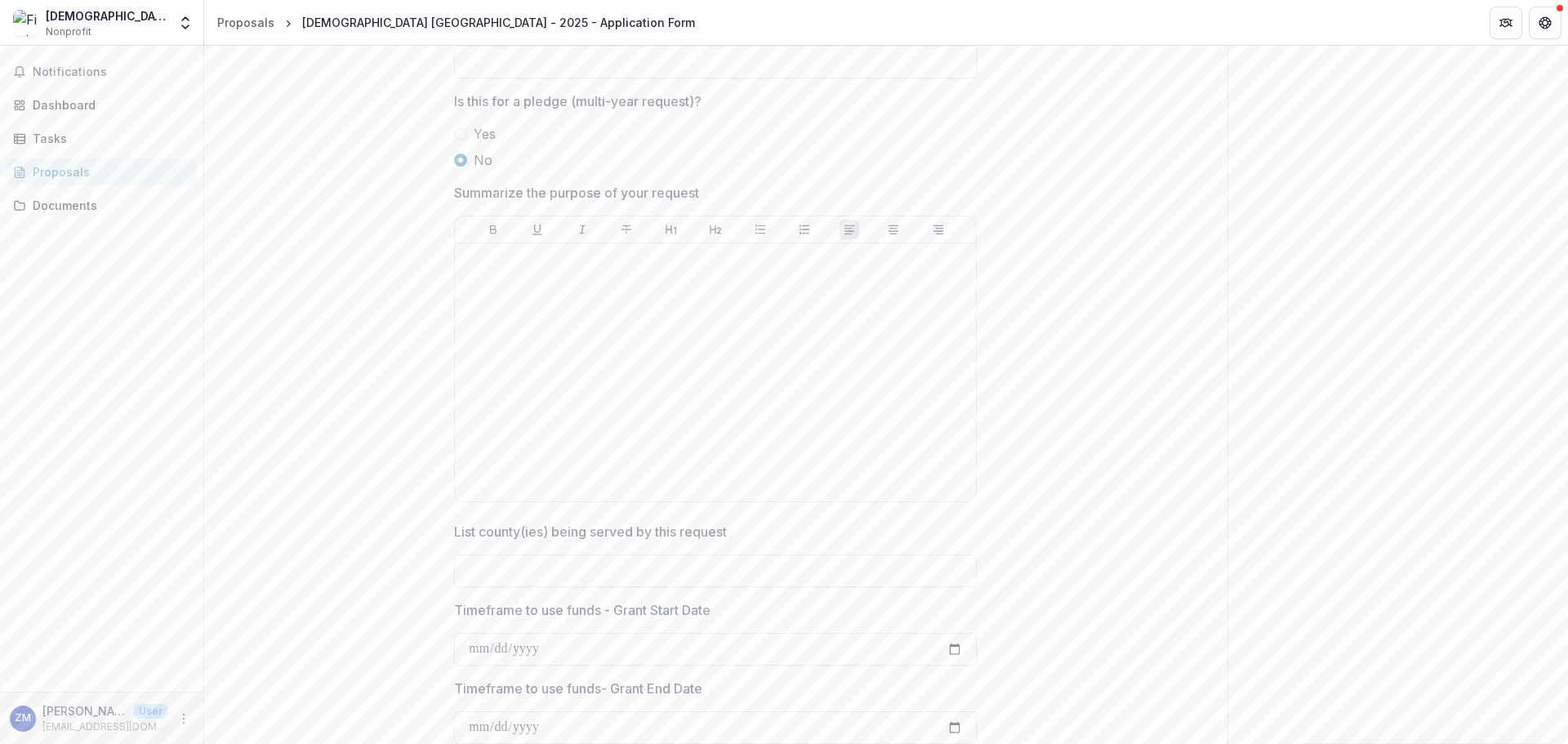
scroll to position [2778, 0]
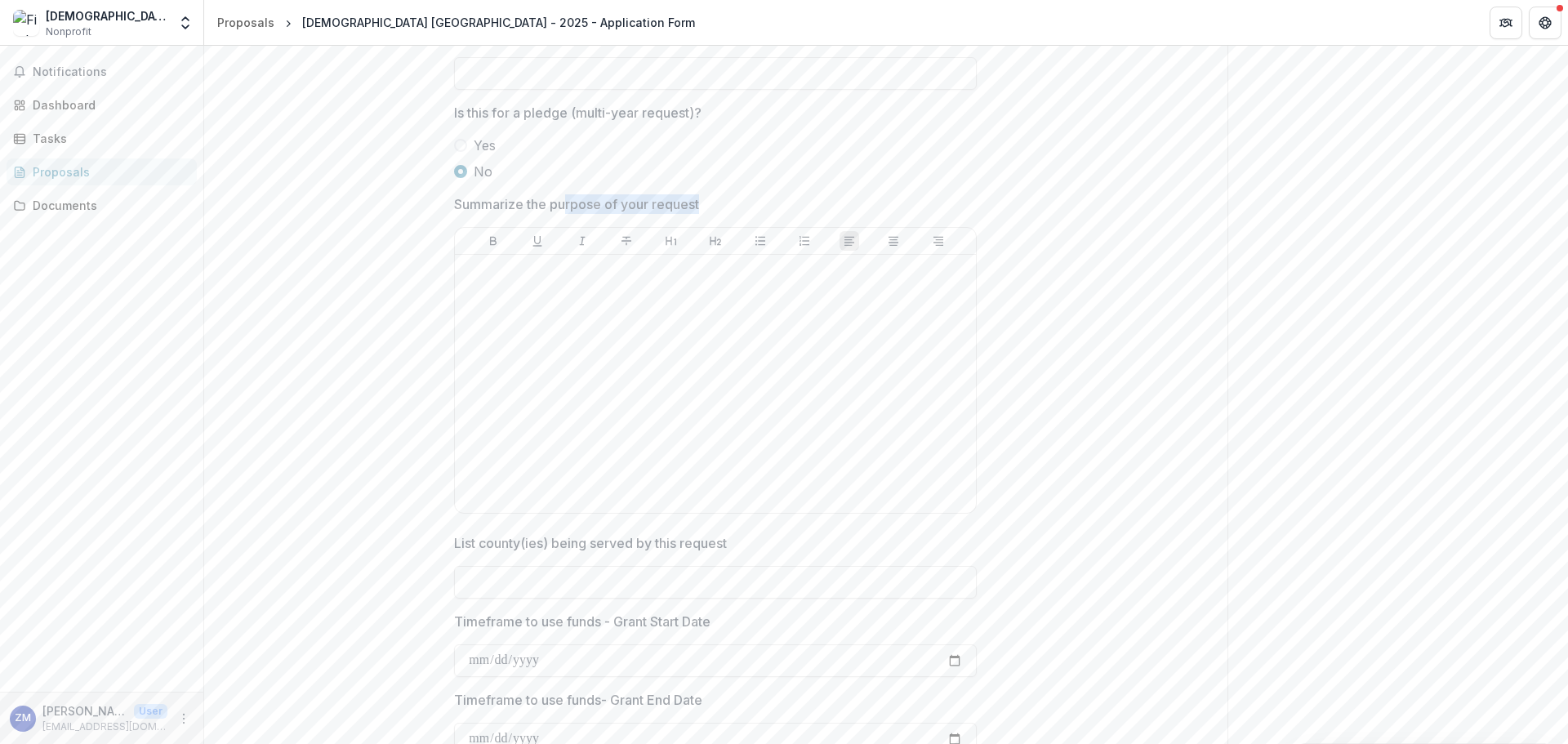
drag, startPoint x: 653, startPoint y: 208, endPoint x: 1039, endPoint y: 223, distance: 386.3
click at [547, 335] on div at bounding box center [715, 384] width 508 height 245
click at [479, 152] on span "Yes" at bounding box center [484, 144] width 22 height 19
